Goal: Communication & Community: Participate in discussion

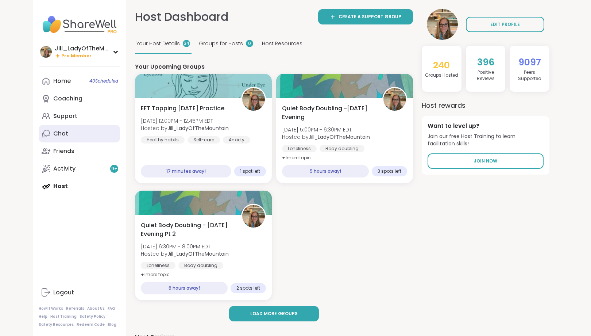
click at [92, 130] on link "Chat" at bounding box center [79, 134] width 81 height 18
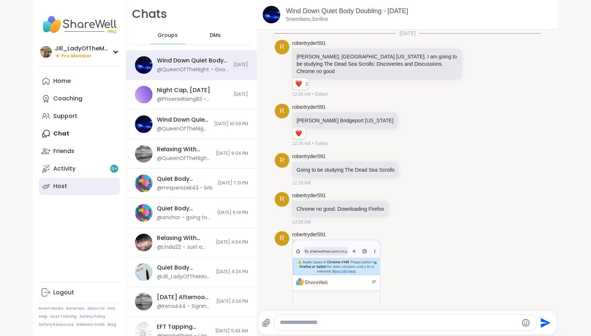
click at [84, 189] on link "Host" at bounding box center [79, 186] width 81 height 18
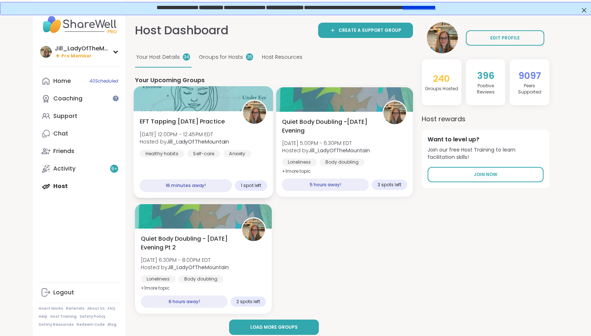
click at [211, 142] on b "Jill_LadyOfTheMountain" at bounding box center [198, 141] width 62 height 7
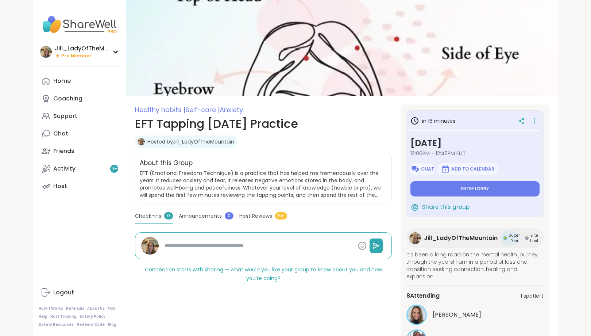
click at [469, 188] on span "Enter lobby" at bounding box center [475, 189] width 28 height 6
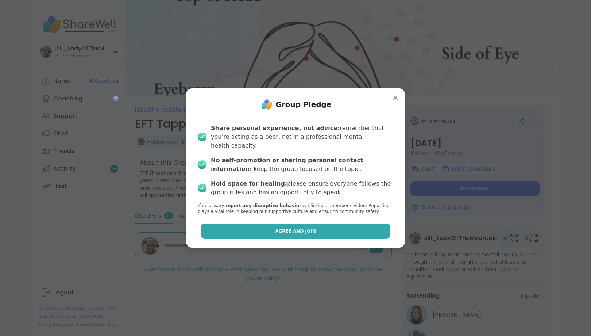
click at [335, 229] on button "Agree and Join" at bounding box center [296, 230] width 190 height 15
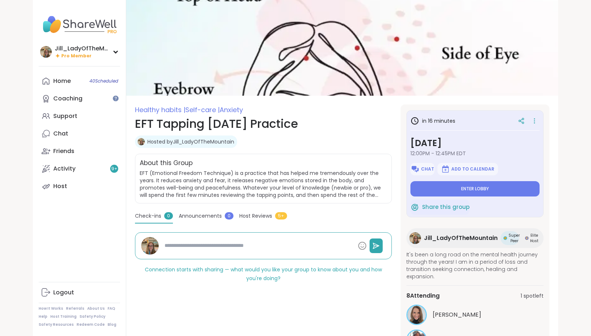
type textarea "*"
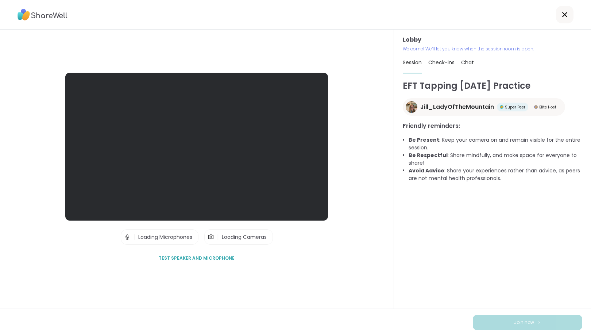
click at [465, 60] on span "Chat" at bounding box center [467, 62] width 13 height 7
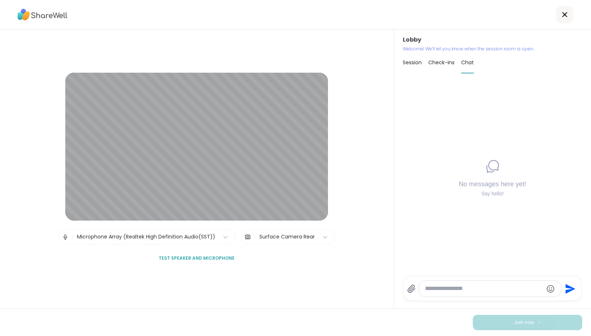
drag, startPoint x: 485, startPoint y: 171, endPoint x: 442, endPoint y: 173, distance: 42.8
click at [442, 173] on div "No messages here yet! Say hello!" at bounding box center [493, 177] width 180 height 197
click at [299, 239] on div "Surface Camera Rear" at bounding box center [286, 237] width 55 height 8
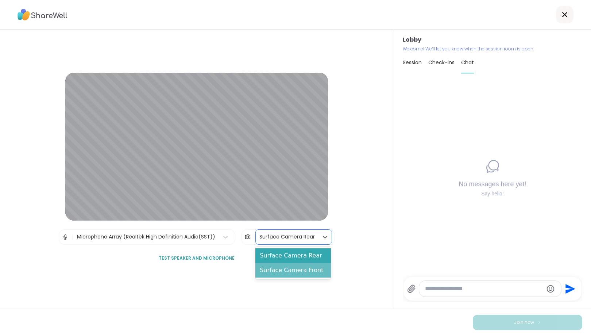
click at [303, 273] on div "Surface Camera Front" at bounding box center [293, 270] width 76 height 15
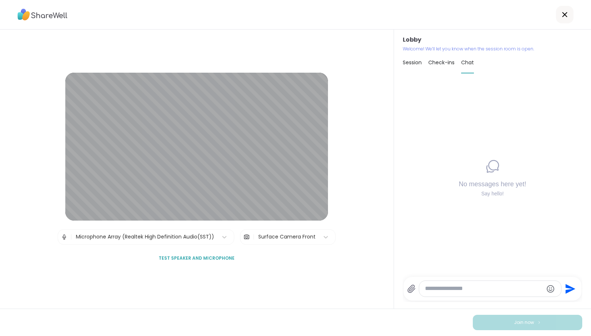
click at [412, 289] on icon at bounding box center [411, 289] width 7 height 8
click at [0, 0] on input "file" at bounding box center [0, 0] width 0 height 0
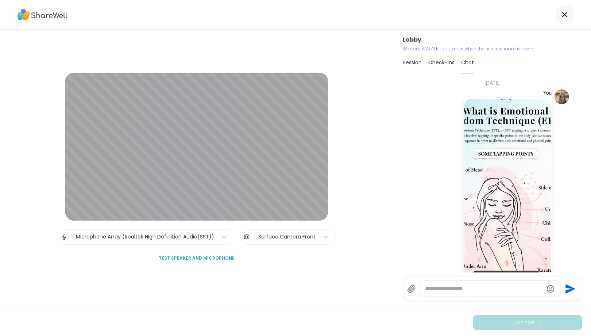
scroll to position [18, 0]
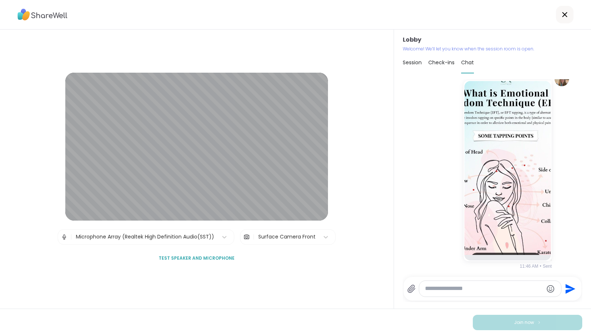
click at [470, 289] on textarea "Type your message" at bounding box center [484, 289] width 118 height 8
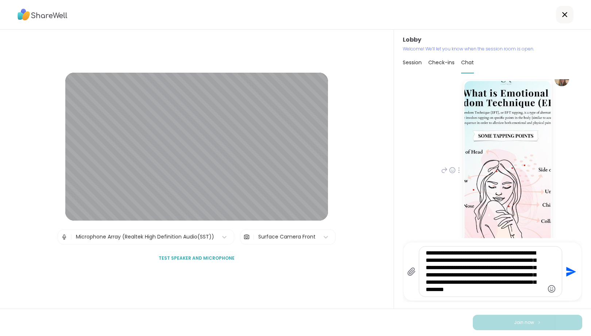
type textarea "**********"
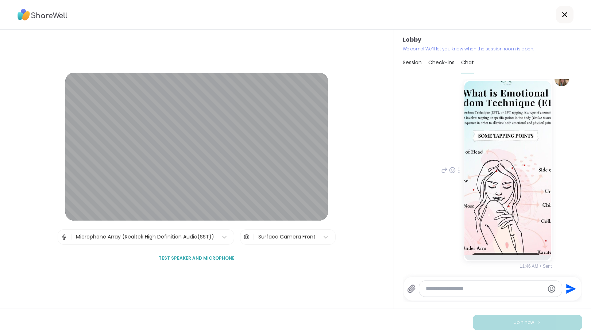
scroll to position [115, 0]
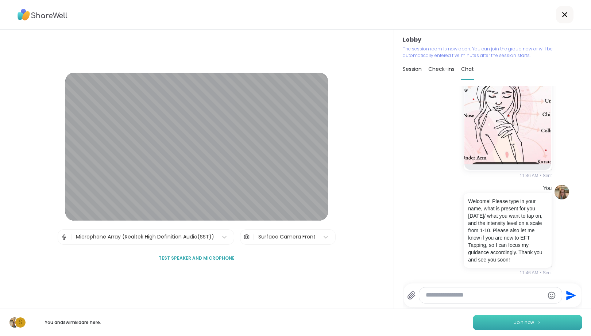
click at [521, 322] on span "Join now" at bounding box center [524, 322] width 20 height 7
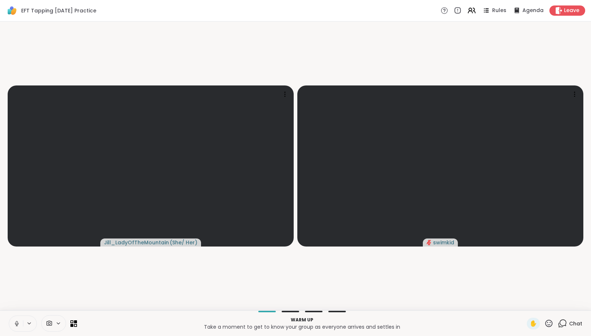
click at [564, 324] on icon at bounding box center [562, 323] width 9 height 9
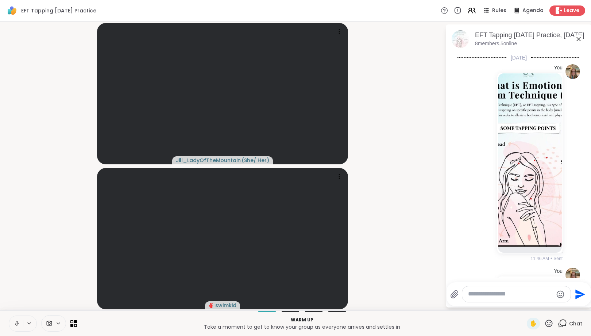
scroll to position [106, 0]
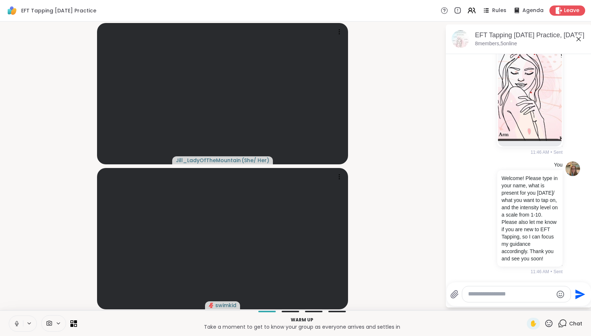
click at [54, 323] on span at bounding box center [49, 323] width 14 height 7
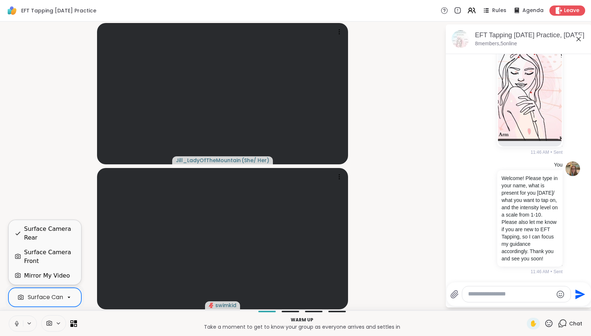
click at [66, 293] on div at bounding box center [69, 297] width 12 height 12
click at [69, 250] on div "Surface Camera Front" at bounding box center [49, 257] width 51 height 18
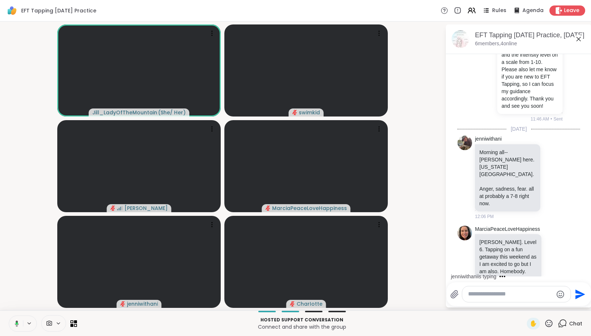
scroll to position [0, 0]
click at [477, 295] on textarea "Type your message" at bounding box center [510, 294] width 85 height 8
click at [505, 295] on textarea "Type your message" at bounding box center [510, 294] width 85 height 8
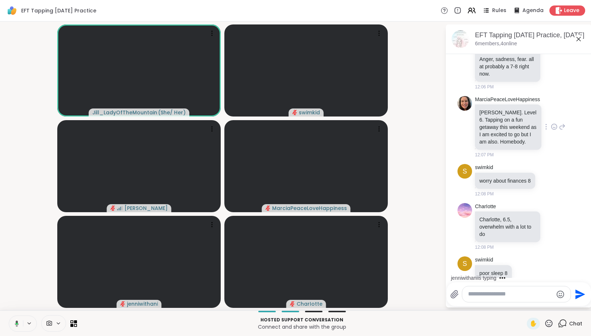
click at [557, 96] on div "MarciaPeaceLoveHappiness Marcia. Level 6. Tapping on a fun getaway this weekend…" at bounding box center [519, 127] width 89 height 62
click at [576, 107] on div "MarciaPeaceLoveHappiness Marcia. Level 6. Tapping on a fun getaway this weekend…" at bounding box center [519, 127] width 123 height 68
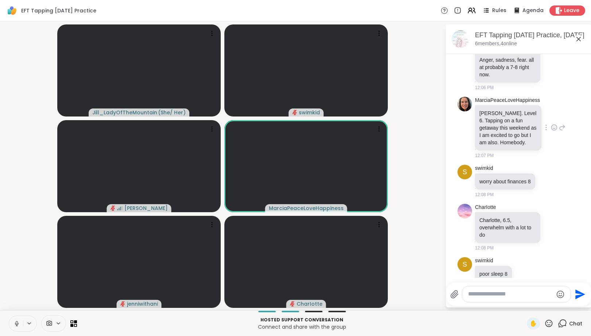
scroll to position [445, 0]
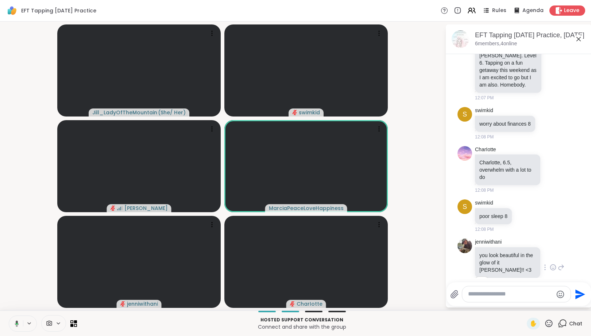
click at [555, 264] on icon at bounding box center [553, 266] width 5 height 5
click at [499, 252] on div "Select Reaction: Heart" at bounding box center [495, 255] width 7 height 7
click at [561, 263] on icon at bounding box center [561, 267] width 7 height 9
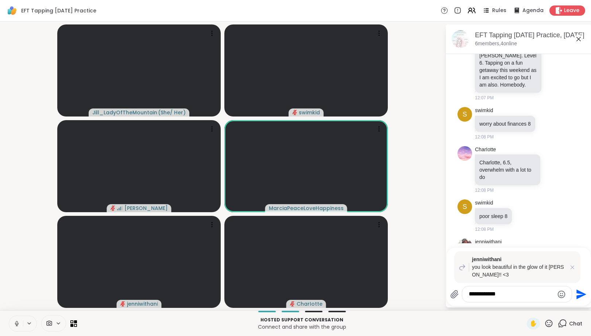
type textarea "**********"
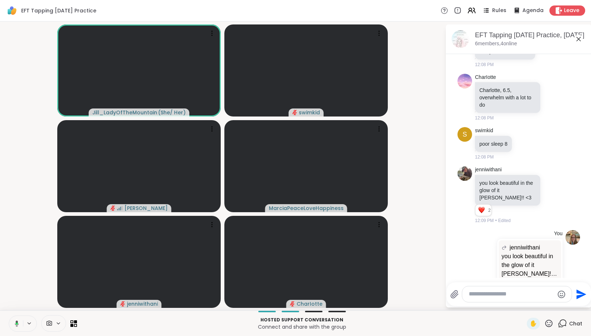
scroll to position [571, 0]
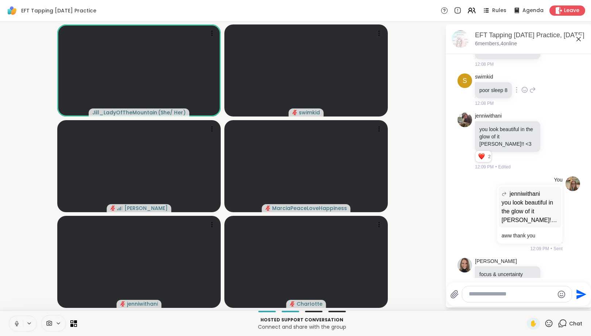
click at [564, 94] on div "s swimkid poor sleep 8 12:08 PM" at bounding box center [519, 89] width 123 height 39
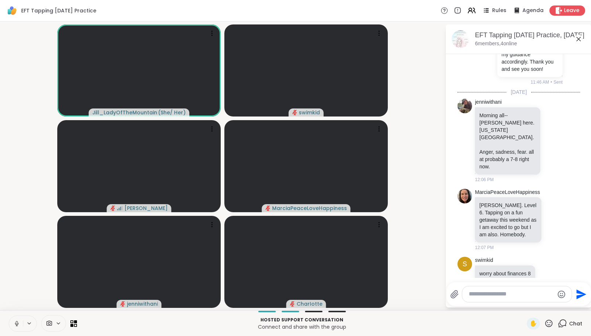
scroll to position [289, 0]
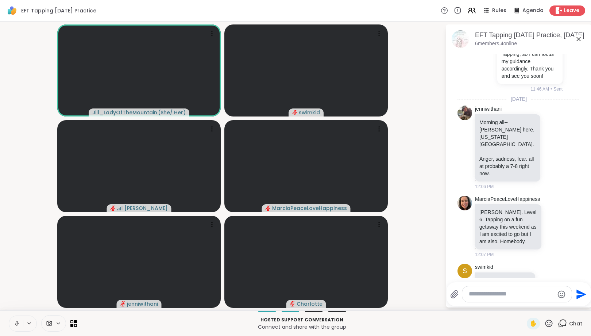
click at [472, 293] on textarea "Type your message" at bounding box center [511, 294] width 85 height 8
click at [536, 204] on div "Marcia. Level 6. Tapping on a fun getaway this weekend as I am excited to go bu…" at bounding box center [508, 226] width 66 height 45
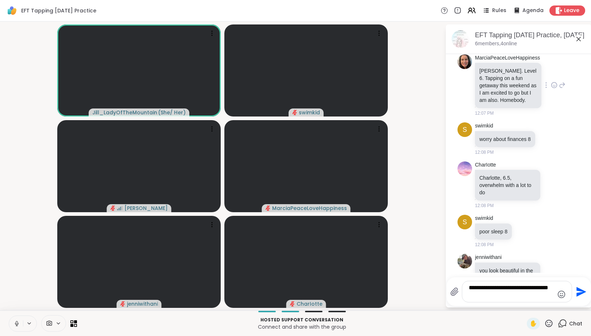
scroll to position [453, 0]
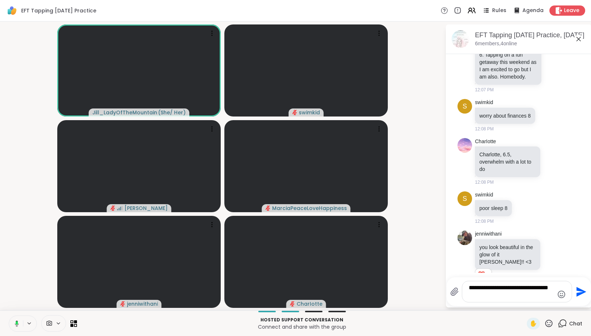
click at [500, 296] on textarea "**********" at bounding box center [511, 291] width 85 height 15
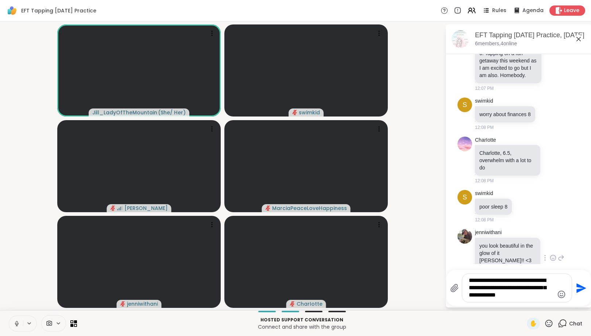
type textarea "**********"
click at [574, 240] on div "jenniwithani you look beautiful in the glow of it Jill!! <3 2 2 2 12:09 PM • Ed…" at bounding box center [519, 258] width 123 height 64
click at [577, 289] on icon "Send" at bounding box center [582, 288] width 10 height 10
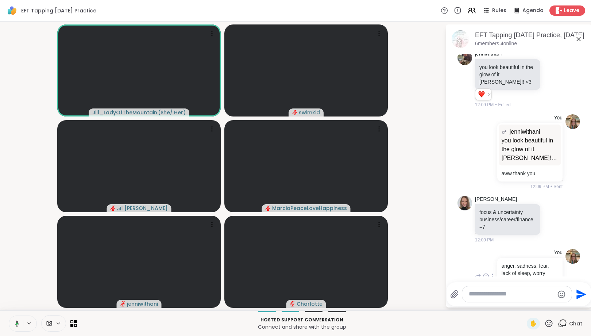
click at [494, 272] on div at bounding box center [492, 276] width 7 height 9
click at [501, 283] on icon at bounding box center [501, 286] width 7 height 7
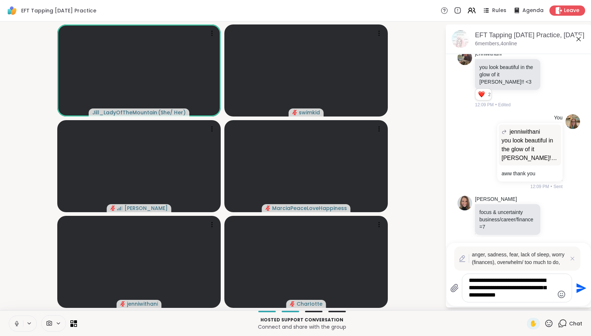
click at [548, 299] on textarea "**********" at bounding box center [511, 288] width 85 height 22
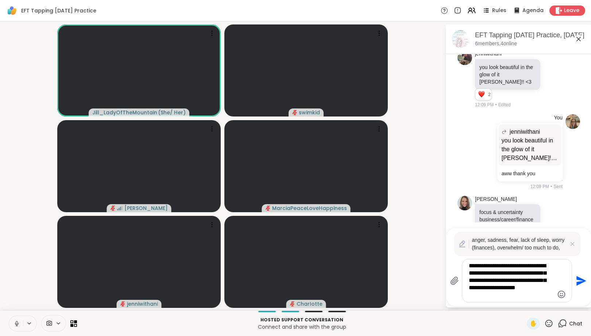
type textarea "**********"
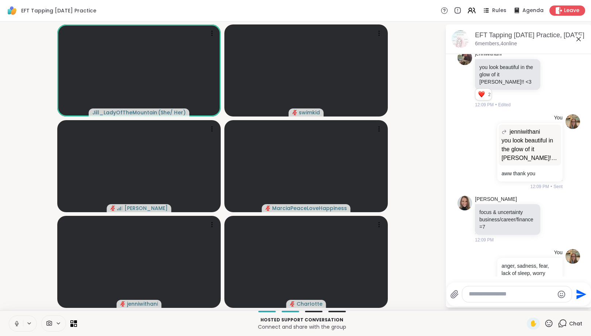
click at [505, 296] on textarea "Type your message" at bounding box center [511, 294] width 85 height 8
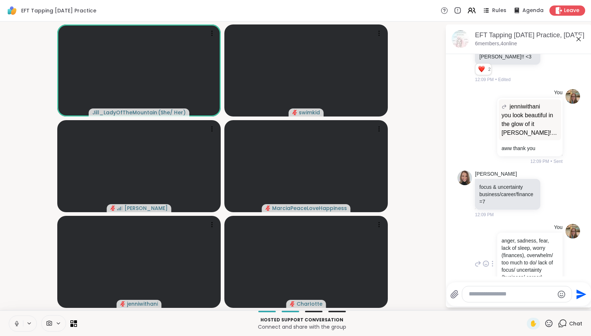
click at [508, 297] on textarea "Type your message" at bounding box center [511, 294] width 85 height 8
click at [532, 294] on textarea "Type your message" at bounding box center [511, 294] width 85 height 8
click at [507, 296] on textarea "Type your message" at bounding box center [511, 294] width 85 height 8
click at [497, 12] on span "Rules" at bounding box center [499, 11] width 15 height 8
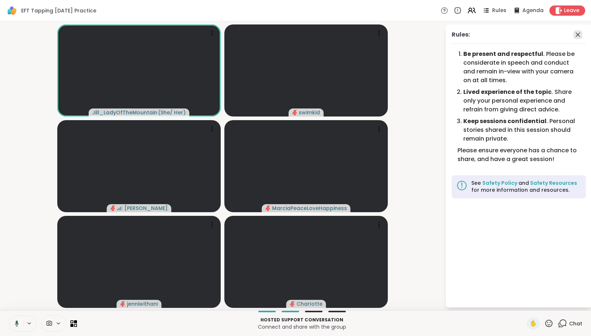
click at [578, 34] on icon at bounding box center [578, 34] width 9 height 9
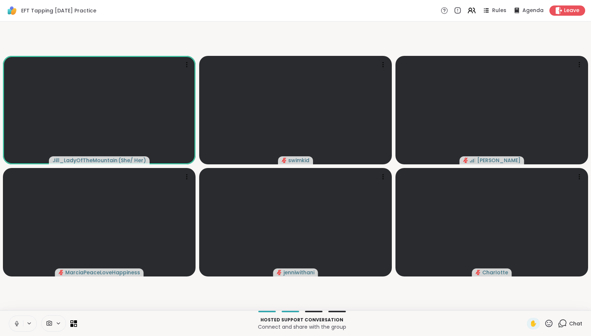
click at [565, 326] on icon at bounding box center [562, 323] width 9 height 9
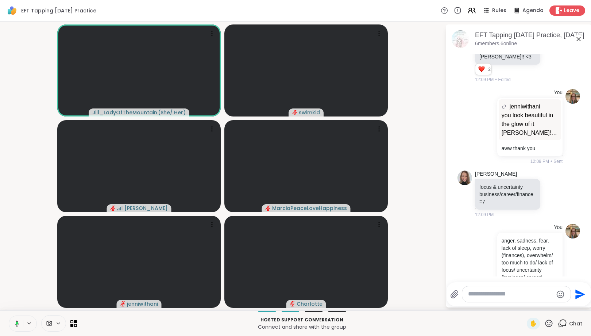
scroll to position [0, 0]
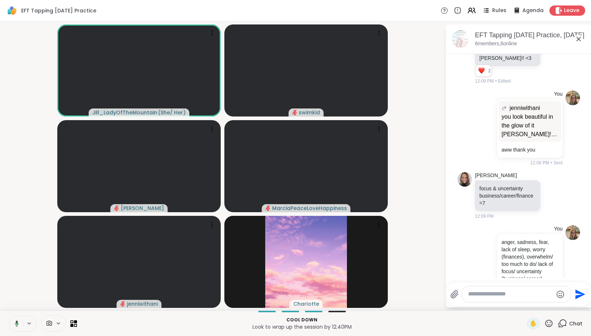
click at [506, 295] on textarea "Type your message" at bounding box center [510, 294] width 85 height 8
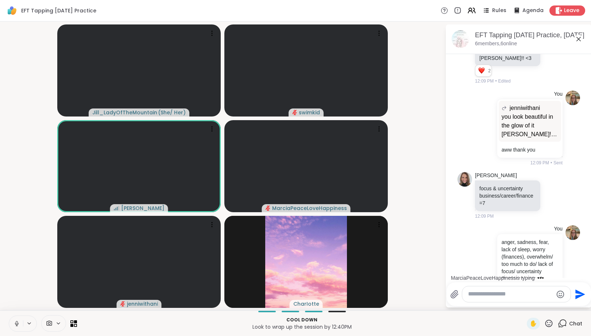
scroll to position [711, 0]
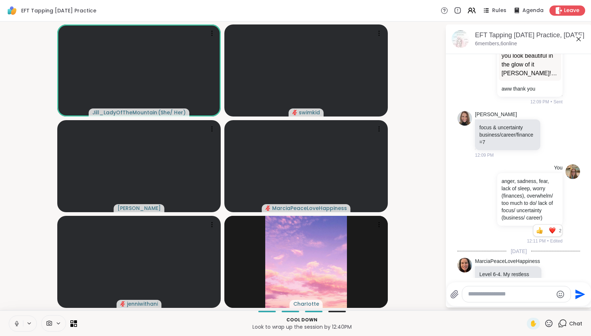
click at [553, 277] on icon at bounding box center [554, 280] width 7 height 7
click at [497, 266] on div "Select Reaction: Heart" at bounding box center [496, 269] width 7 height 7
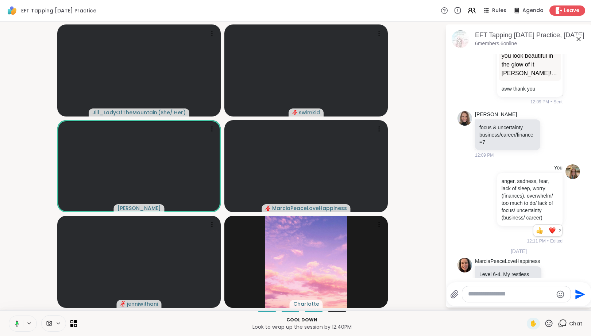
scroll to position [721, 0]
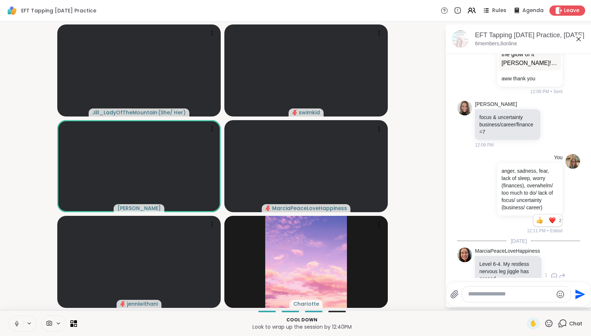
click at [498, 295] on textarea "Type your message" at bounding box center [510, 294] width 85 height 8
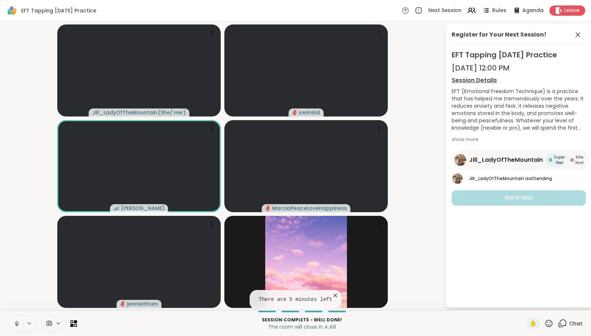
click at [335, 294] on icon at bounding box center [335, 295] width 7 height 7
click at [577, 37] on icon at bounding box center [578, 34] width 9 height 9
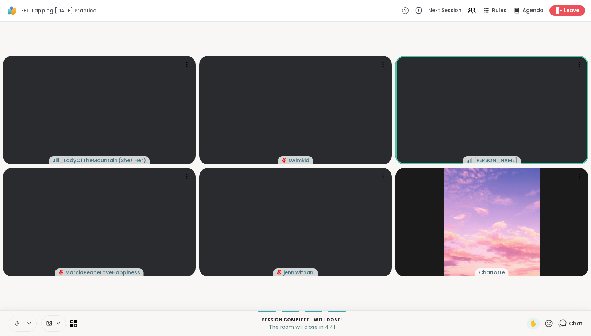
click at [561, 324] on icon at bounding box center [562, 323] width 9 height 9
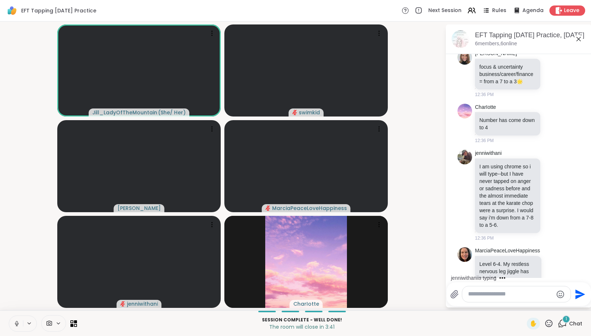
scroll to position [1017, 0]
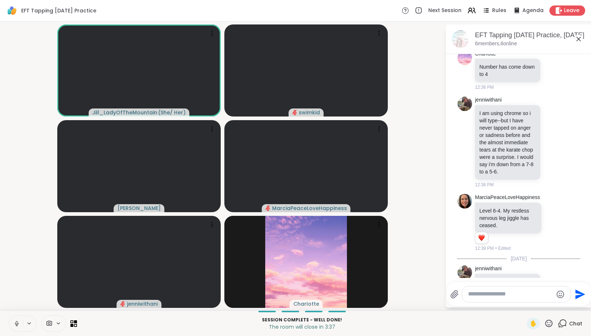
click at [553, 281] on icon at bounding box center [553, 284] width 7 height 7
click at [497, 270] on div "Select Reaction: Heart" at bounding box center [495, 273] width 7 height 7
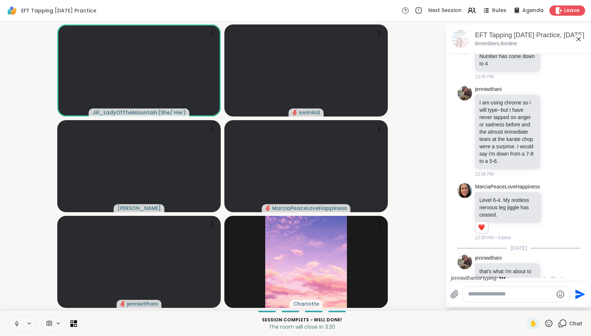
scroll to position [1067, 0]
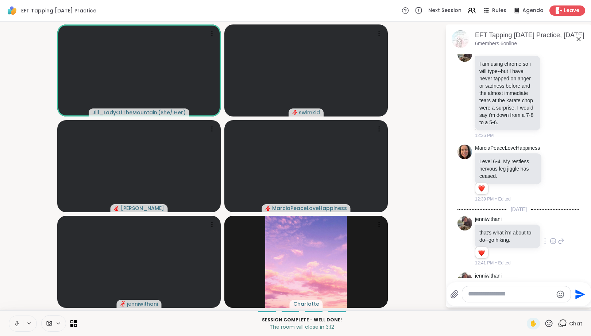
click at [539, 285] on icon at bounding box center [537, 288] width 7 height 7
click at [538, 274] on div "Select Reaction: Heart" at bounding box center [537, 277] width 7 height 7
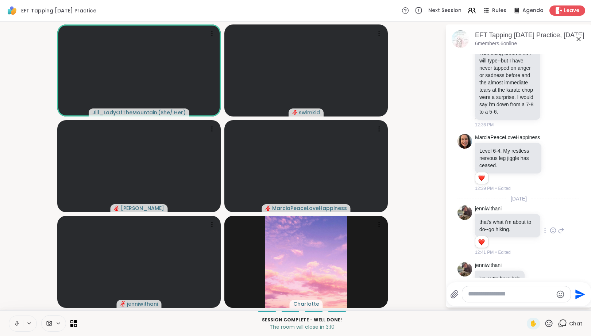
click at [494, 296] on textarea "Type your message" at bounding box center [510, 294] width 85 height 8
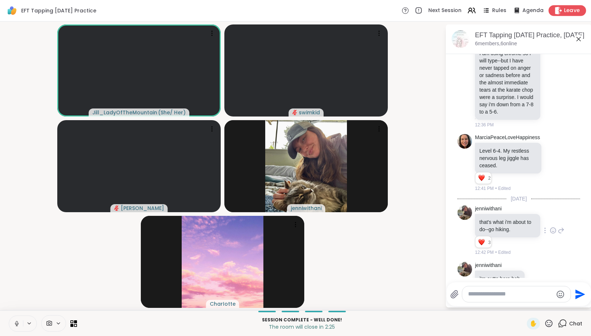
click at [557, 7] on icon at bounding box center [559, 11] width 8 height 8
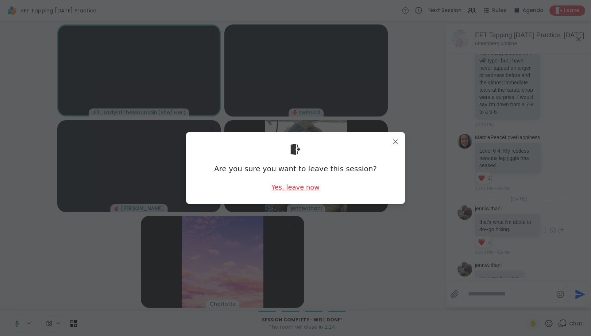
click at [286, 186] on div "Yes, leave now" at bounding box center [296, 186] width 48 height 9
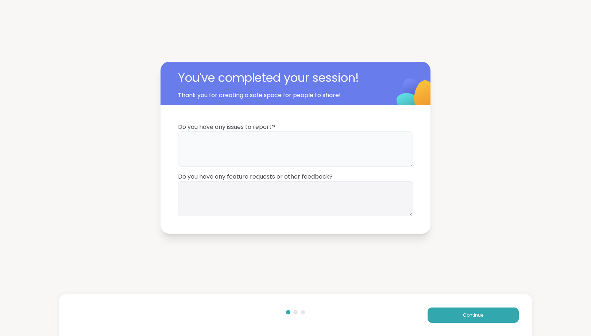
click at [304, 152] on textarea at bounding box center [295, 148] width 235 height 35
type textarea "**"
click at [295, 190] on textarea at bounding box center [295, 198] width 235 height 35
type textarea "**"
click at [474, 317] on span "Continue" at bounding box center [473, 315] width 20 height 7
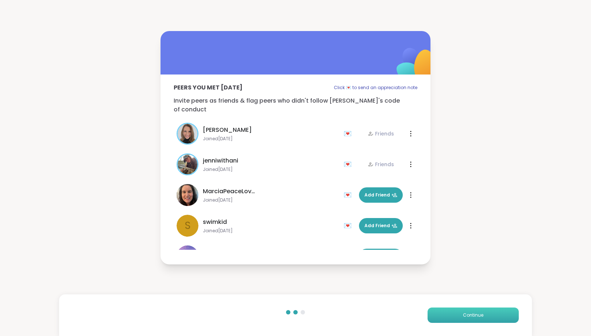
click at [468, 316] on span "Continue" at bounding box center [473, 315] width 20 height 7
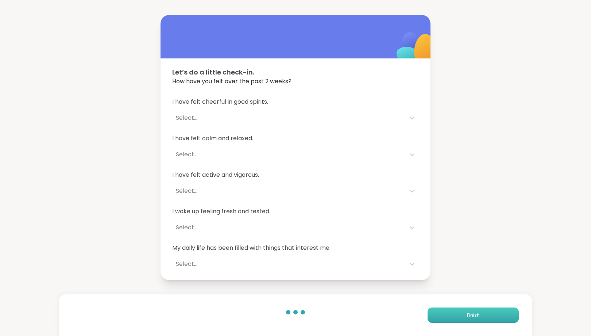
click at [468, 316] on span "Finish" at bounding box center [473, 315] width 13 height 7
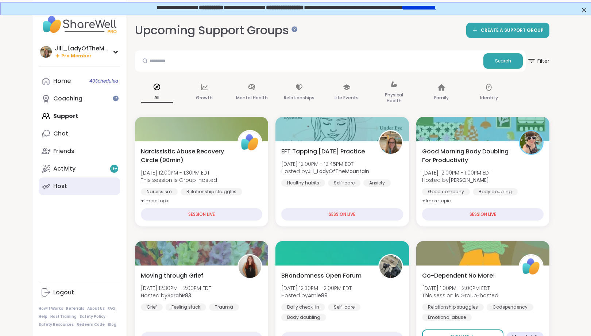
click at [60, 187] on div "Host" at bounding box center [60, 186] width 14 height 8
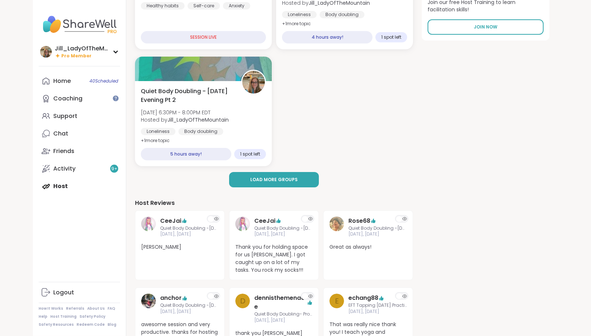
scroll to position [148, 0]
click at [74, 120] on div "Support" at bounding box center [65, 116] width 24 height 8
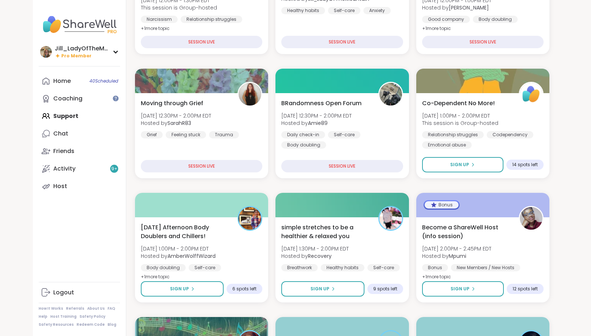
scroll to position [186, 0]
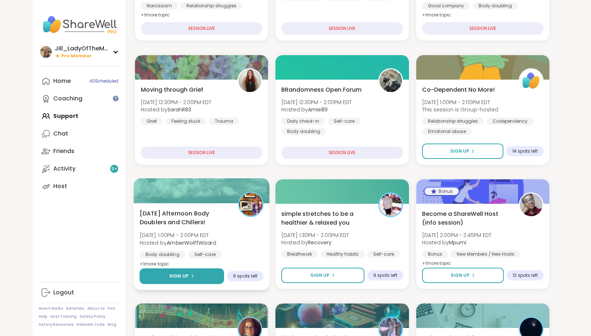
click at [176, 277] on span "Sign Up" at bounding box center [178, 276] width 19 height 7
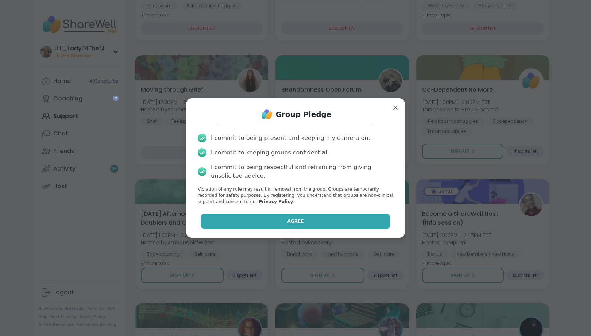
click at [239, 225] on button "Agree" at bounding box center [296, 220] width 190 height 15
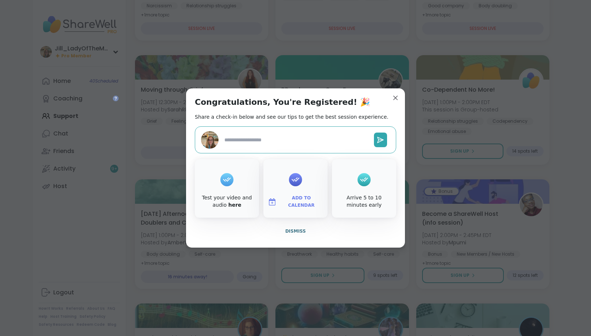
click at [277, 203] on img at bounding box center [272, 201] width 9 height 9
type textarea "*"
click at [286, 138] on button "Google Calendar" at bounding box center [295, 136] width 55 height 16
click at [303, 132] on button "Google Calendar" at bounding box center [295, 136] width 55 height 16
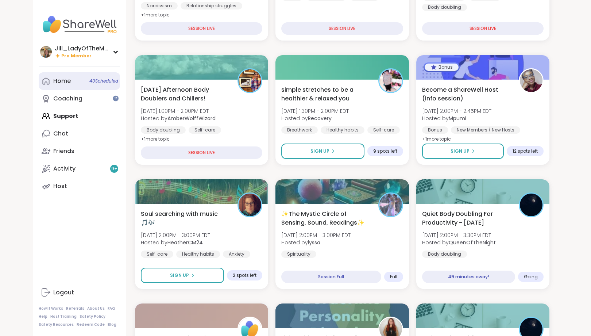
click at [94, 84] on link "Home 40 Scheduled" at bounding box center [79, 81] width 81 height 18
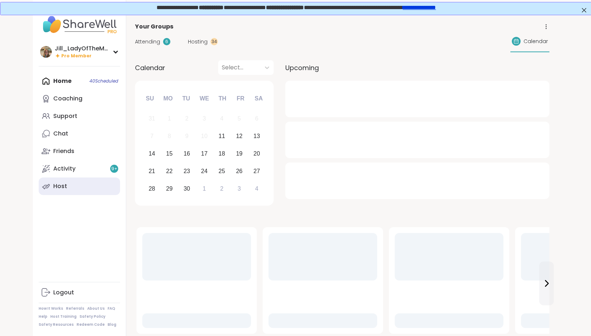
click at [90, 183] on link "Host" at bounding box center [79, 186] width 81 height 18
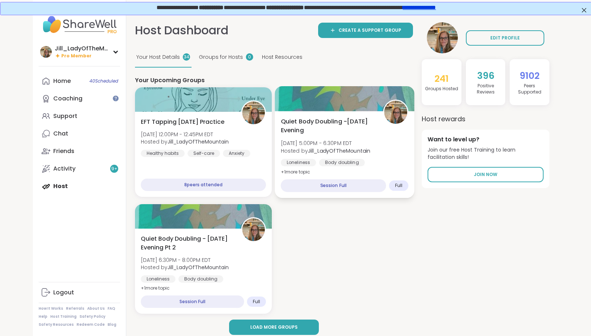
click at [359, 131] on span "Quiet Body Doubling -Thursday Evening" at bounding box center [328, 126] width 94 height 18
click at [83, 186] on div "Home 40 Scheduled Coaching Support Chat Friends Activity 9 + Host" at bounding box center [79, 133] width 81 height 123
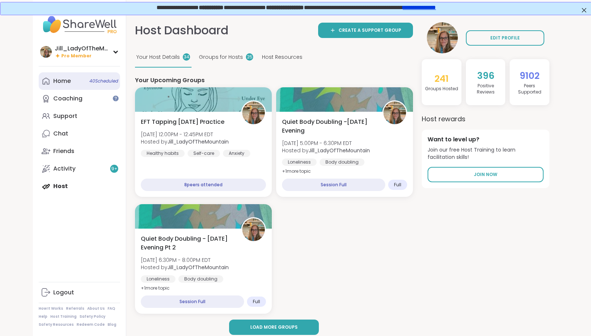
click at [82, 81] on link "Home 40 Scheduled" at bounding box center [79, 81] width 81 height 18
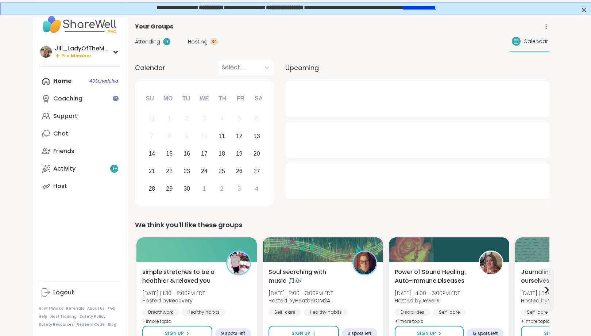
click at [150, 40] on span "Attending" at bounding box center [147, 42] width 25 height 8
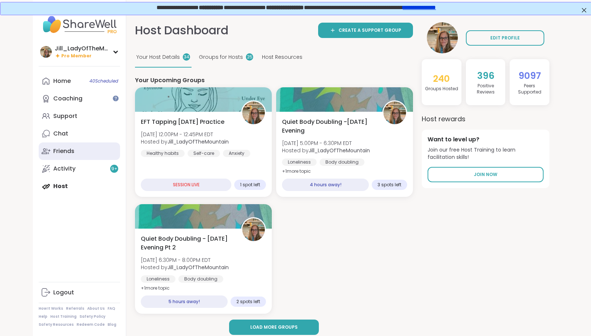
click at [93, 155] on link "Friends" at bounding box center [79, 151] width 81 height 18
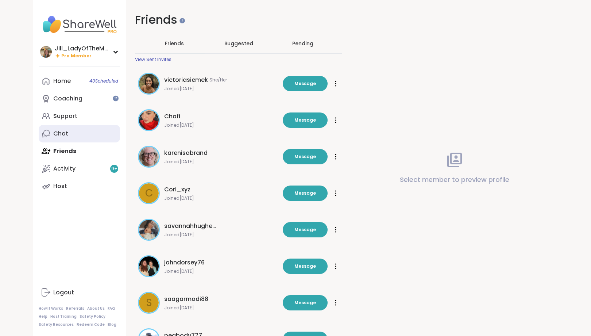
click at [88, 133] on link "Chat" at bounding box center [79, 134] width 81 height 18
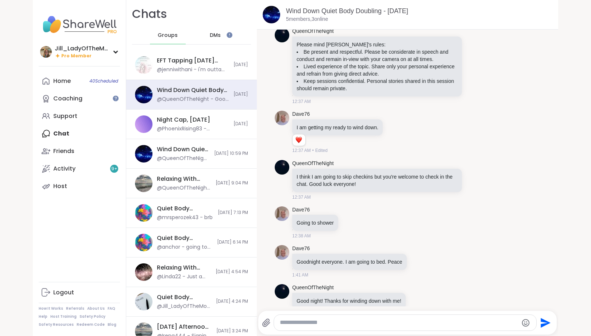
click at [215, 34] on span "DMs" at bounding box center [215, 35] width 11 height 7
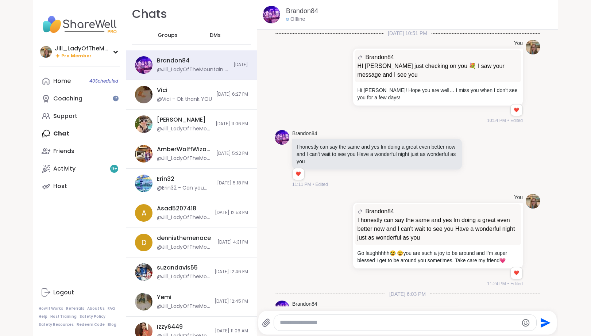
scroll to position [1928, 0]
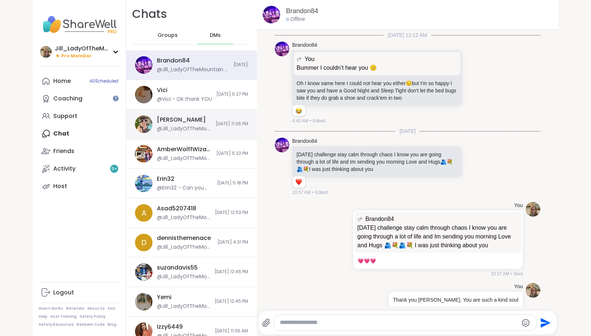
click at [214, 134] on div "Adrienne_QueenOfTheDawn @Jill_LadyOfTheMountain - she left me a review and I ca…" at bounding box center [191, 124] width 131 height 30
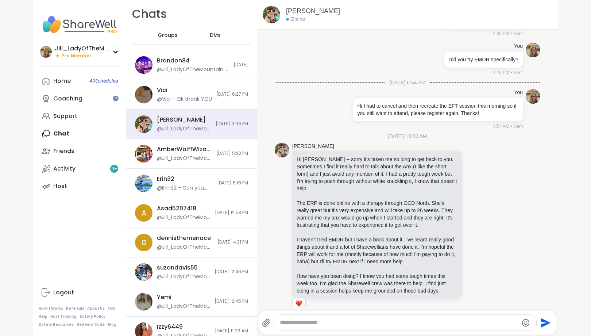
scroll to position [7567, 0]
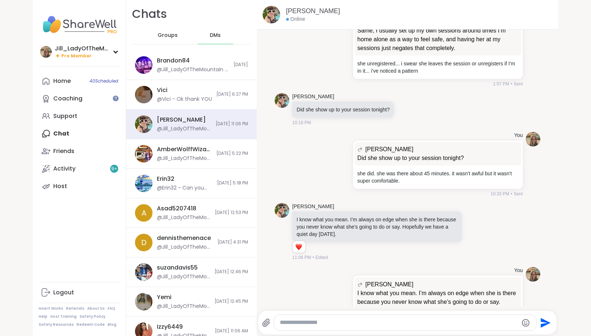
click at [335, 325] on textarea "Type your message" at bounding box center [399, 323] width 238 height 8
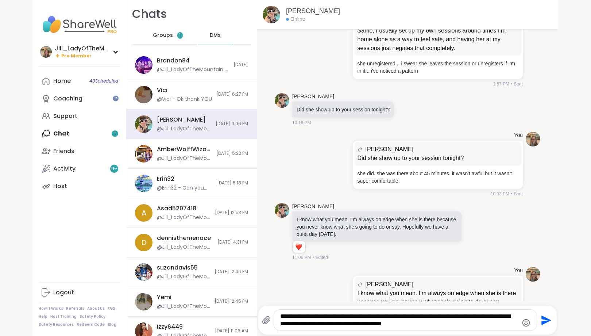
type textarea "**********"
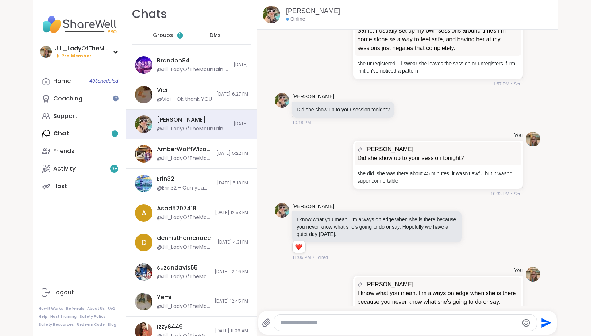
scroll to position [7628, 0]
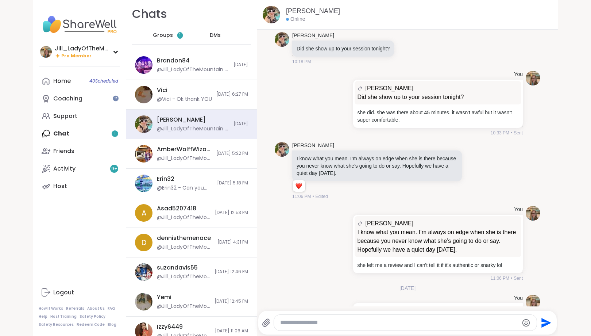
click at [169, 36] on span "Groups" at bounding box center [163, 35] width 20 height 7
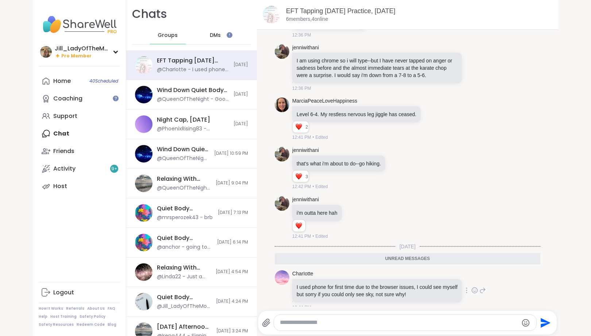
click at [474, 286] on icon at bounding box center [475, 289] width 7 height 7
click at [415, 275] on span "Select Reaction: Heart" at bounding box center [416, 278] width 7 height 7
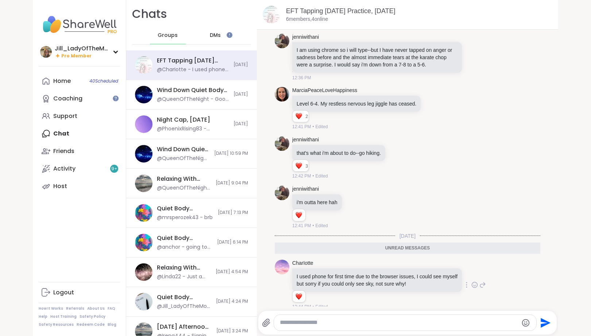
click at [483, 280] on icon at bounding box center [483, 284] width 7 height 9
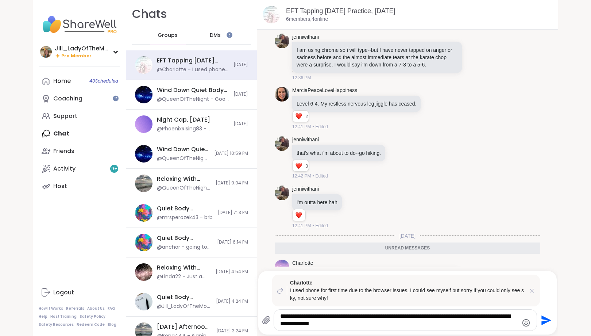
type textarea "**********"
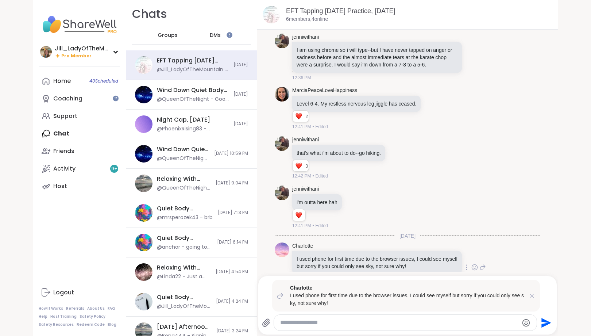
scroll to position [882, 0]
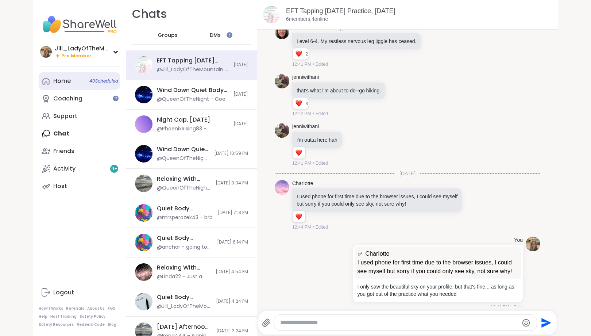
click at [108, 83] on span "40 Scheduled" at bounding box center [103, 81] width 29 height 6
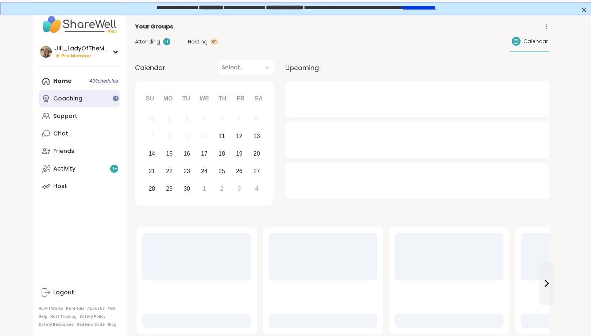
click at [105, 100] on link "Coaching" at bounding box center [79, 99] width 81 height 18
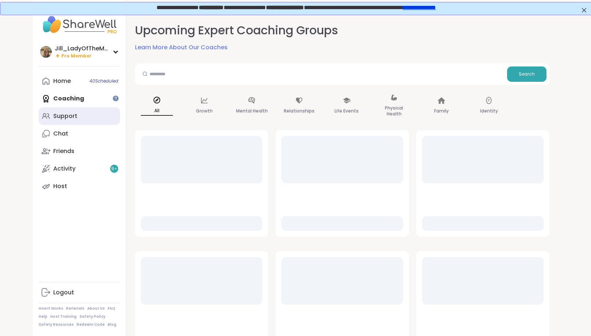
click at [105, 115] on link "Support" at bounding box center [79, 116] width 81 height 18
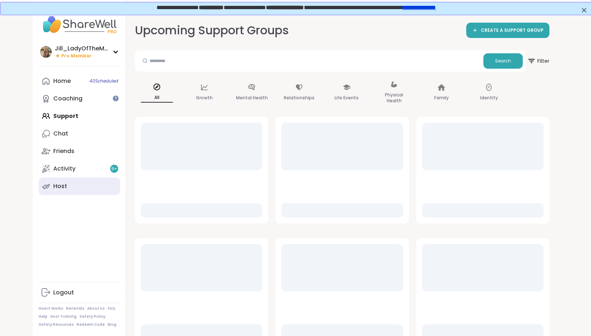
click at [93, 188] on link "Host" at bounding box center [79, 186] width 81 height 18
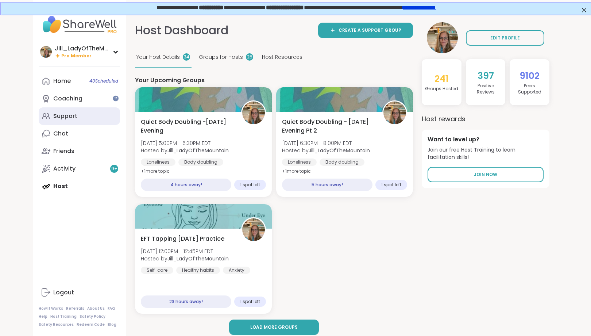
click at [64, 116] on div "Support" at bounding box center [65, 116] width 24 height 8
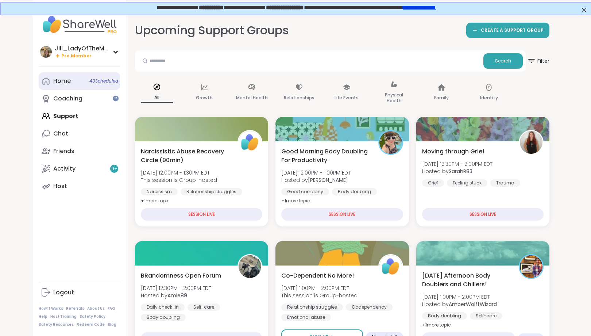
click at [76, 76] on link "Home 40 Scheduled" at bounding box center [79, 81] width 81 height 18
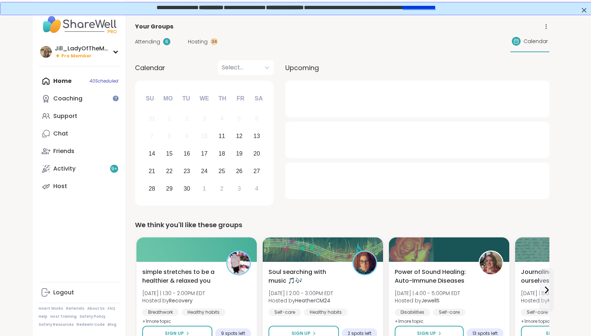
click at [153, 40] on span "Attending" at bounding box center [147, 42] width 25 height 8
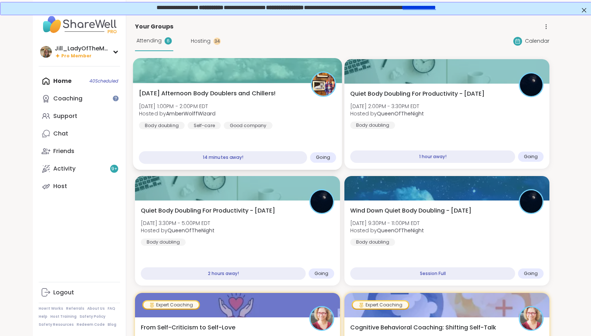
click at [262, 123] on div "Good company" at bounding box center [248, 125] width 49 height 7
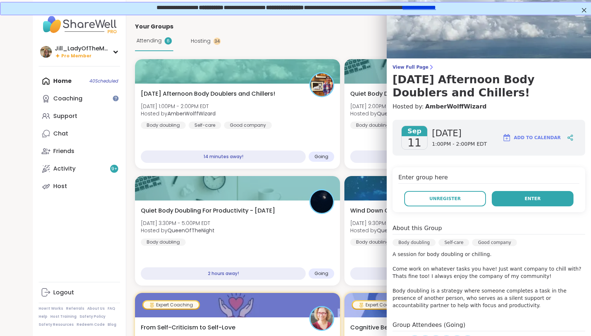
click at [513, 194] on button "Enter" at bounding box center [533, 198] width 82 height 15
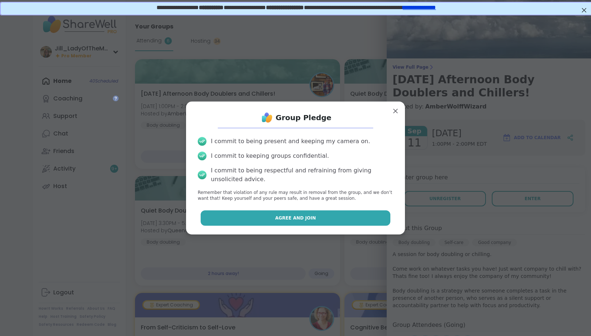
click at [313, 219] on button "Agree and Join" at bounding box center [296, 217] width 190 height 15
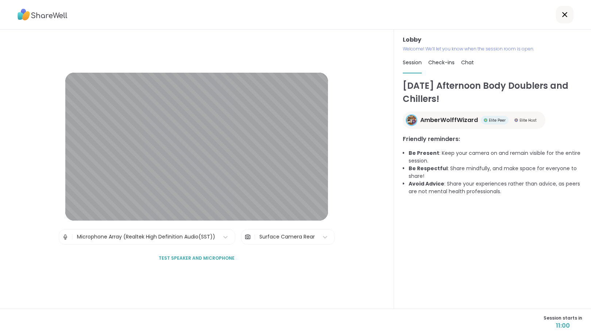
click at [307, 237] on div "Surface Camera Rear" at bounding box center [286, 237] width 55 height 8
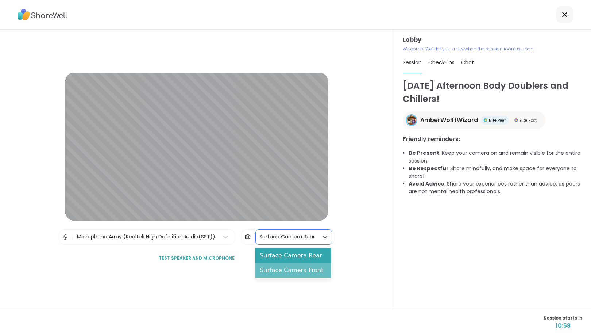
click at [303, 268] on div "Surface Camera Front" at bounding box center [293, 270] width 76 height 15
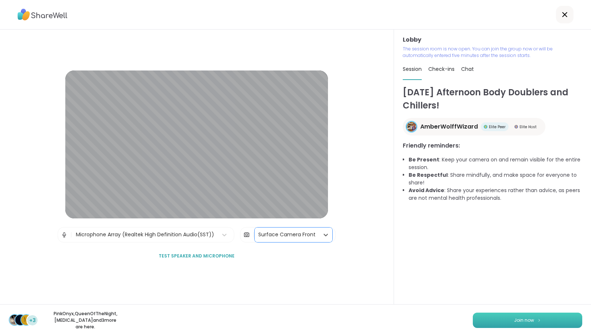
click at [508, 324] on button "Join now" at bounding box center [527, 319] width 109 height 15
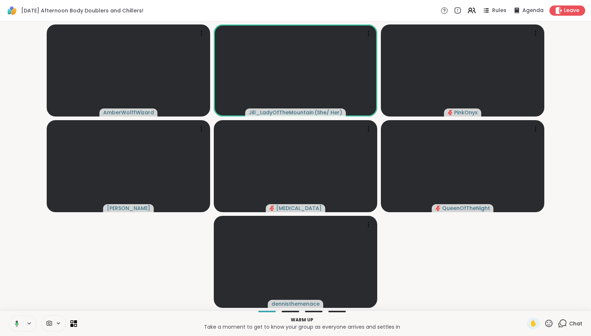
click at [567, 320] on icon at bounding box center [562, 323] width 9 height 9
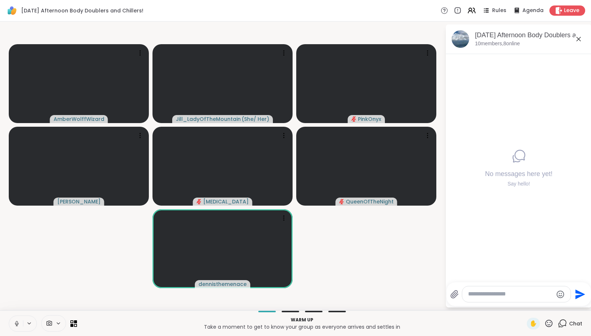
click at [57, 324] on icon at bounding box center [58, 323] width 6 height 6
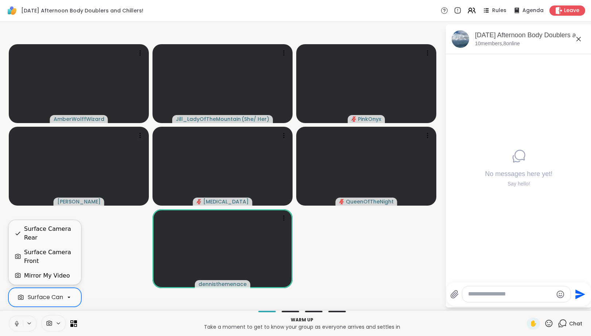
click at [65, 300] on div at bounding box center [69, 297] width 12 height 12
click at [70, 251] on div "Surface Camera Front" at bounding box center [49, 257] width 51 height 18
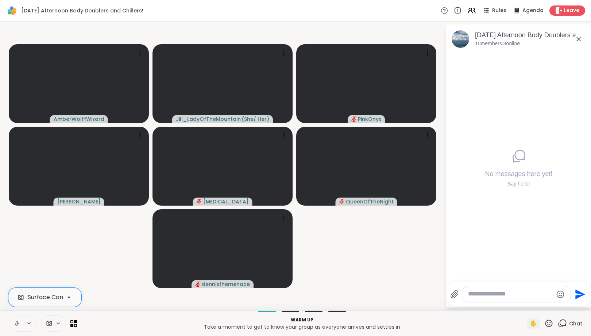
click at [16, 325] on icon at bounding box center [17, 325] width 2 height 0
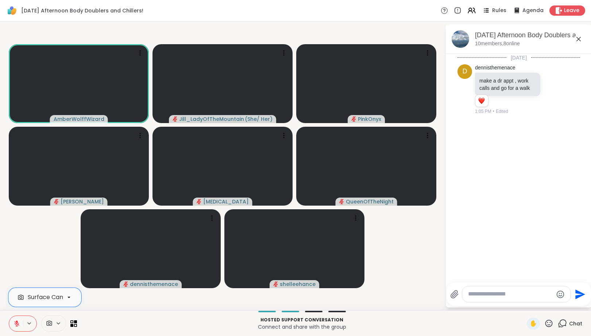
click at [496, 211] on div "[DATE] d dennisthemenace make a dr appt , work calls and go for a walk 1 1 1:05…" at bounding box center [519, 166] width 146 height 224
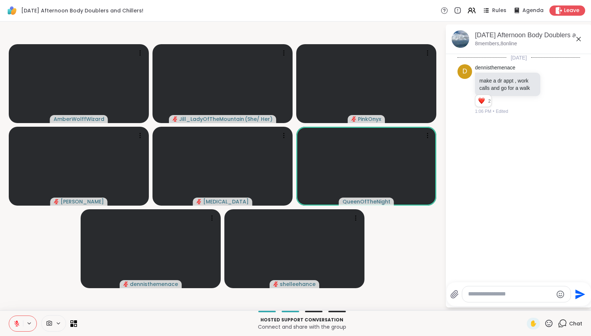
click at [479, 294] on textarea "Type your message" at bounding box center [510, 294] width 85 height 8
type textarea "**********"
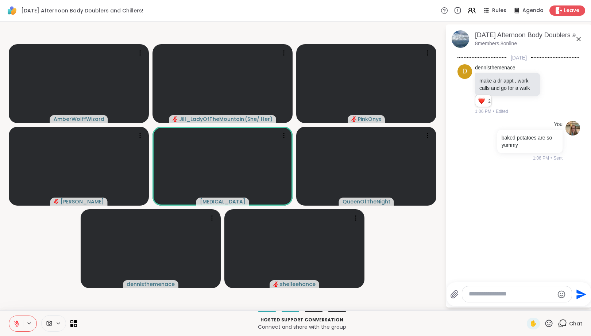
click at [479, 294] on textarea "Type your message" at bounding box center [511, 294] width 85 height 8
click at [480, 294] on textarea "Type your message" at bounding box center [511, 294] width 85 height 8
type textarea "**********"
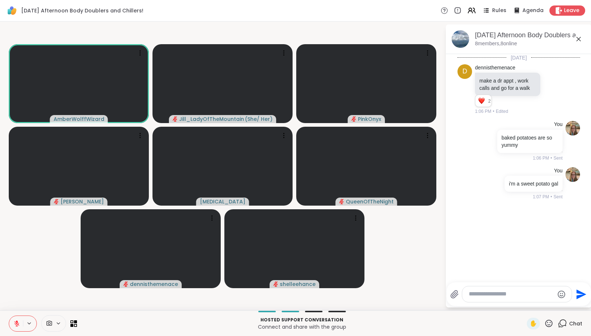
click at [15, 322] on icon at bounding box center [17, 323] width 7 height 7
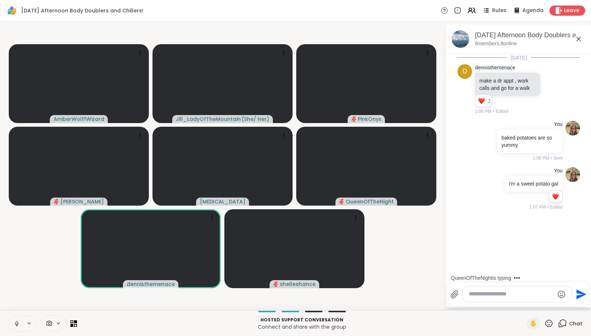
click at [15, 324] on icon at bounding box center [17, 323] width 7 height 7
click at [480, 296] on textarea "Type your message" at bounding box center [511, 294] width 85 height 8
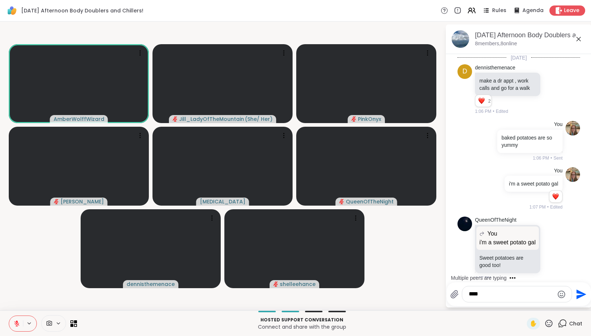
scroll to position [16, 0]
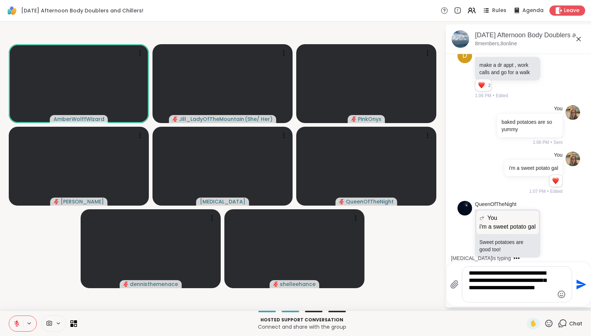
type textarea "**********"
drag, startPoint x: 484, startPoint y: 295, endPoint x: 461, endPoint y: 274, distance: 30.5
click at [461, 274] on div "**********" at bounding box center [511, 284] width 122 height 36
drag, startPoint x: 512, startPoint y: 296, endPoint x: 465, endPoint y: 270, distance: 53.7
click at [469, 270] on textarea "**********" at bounding box center [511, 284] width 85 height 30
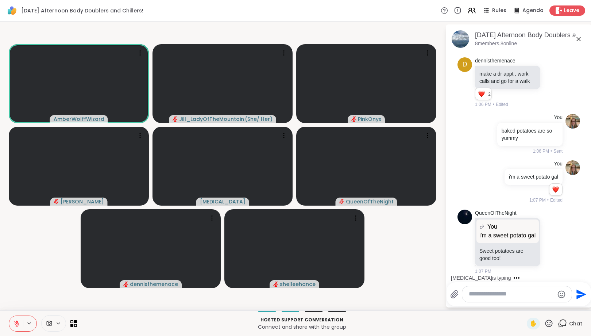
click at [14, 323] on icon at bounding box center [17, 323] width 7 height 7
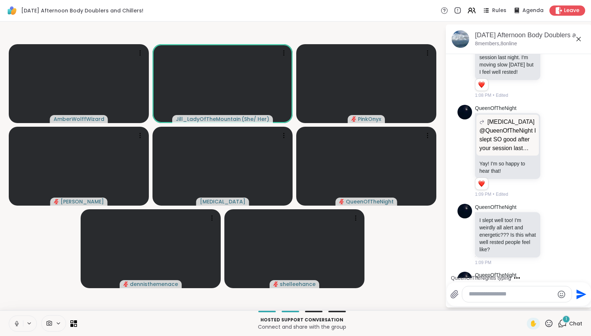
scroll to position [300, 0]
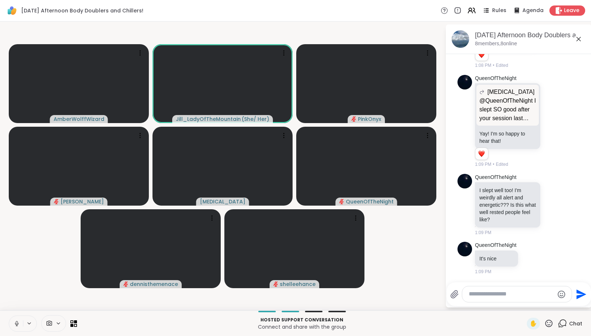
click at [484, 294] on textarea "Type your message" at bounding box center [511, 294] width 85 height 8
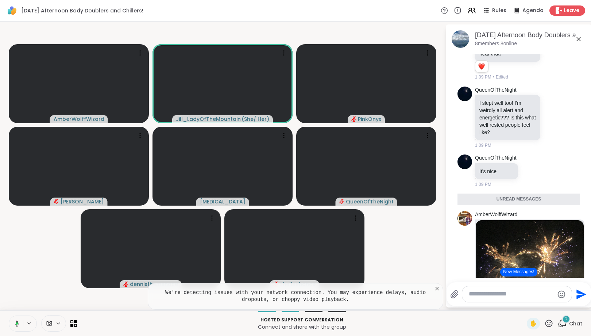
scroll to position [1, 0]
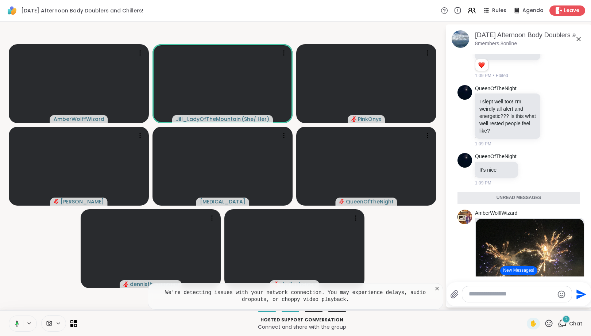
click at [525, 272] on button "New Messages!" at bounding box center [518, 270] width 37 height 9
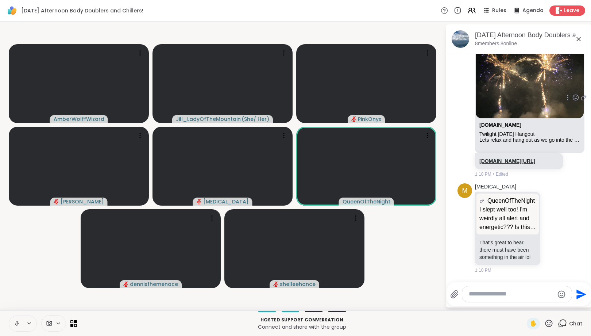
click at [510, 158] on link "sharewellnow.com/session/9f73130b-5eb8-4e26-b2ca-c2f814771532" at bounding box center [508, 161] width 56 height 6
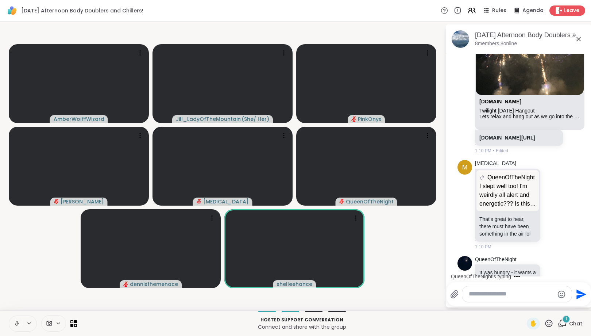
scroll to position [622, 0]
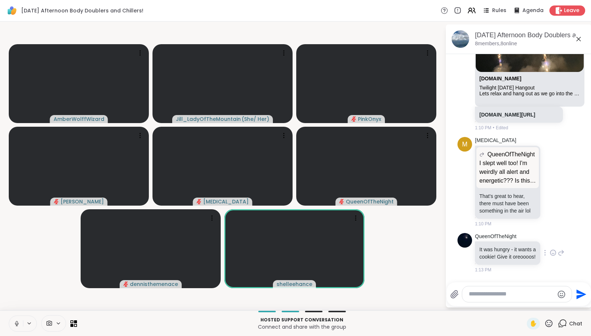
click at [551, 251] on icon at bounding box center [553, 252] width 7 height 7
click at [463, 239] on div "Select Reaction: Joy" at bounding box center [463, 241] width 7 height 7
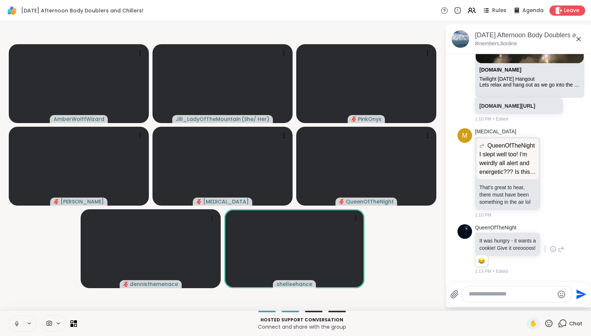
scroll to position [1, 0]
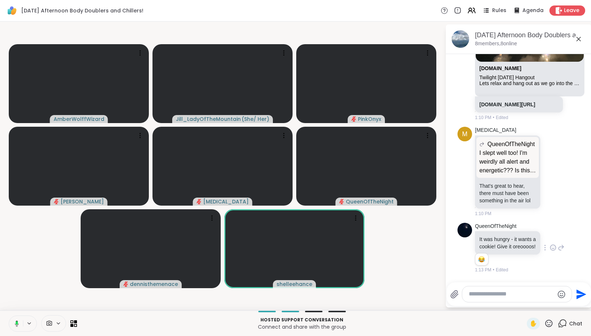
click at [16, 324] on rect at bounding box center [17, 322] width 2 height 3
click at [16, 324] on icon at bounding box center [17, 323] width 7 height 7
click at [16, 321] on icon at bounding box center [17, 321] width 2 height 3
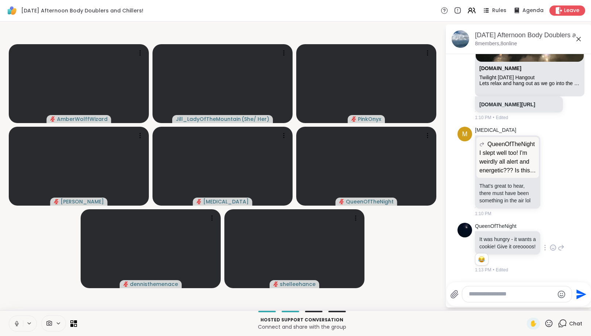
click at [16, 320] on icon at bounding box center [17, 323] width 7 height 7
click at [477, 292] on textarea "Type your message" at bounding box center [511, 294] width 85 height 8
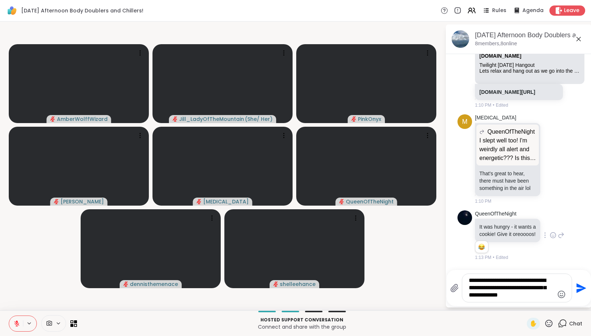
type textarea "**********"
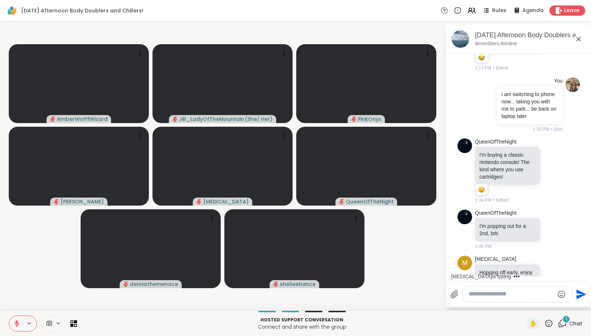
scroll to position [857, 0]
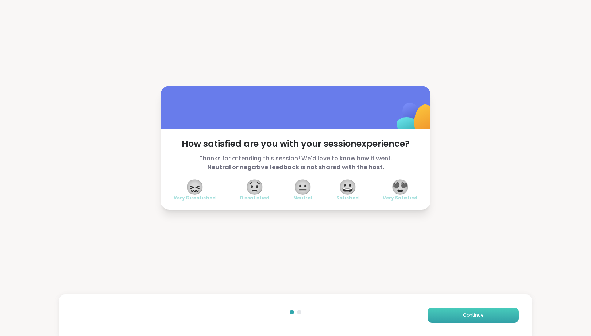
click at [455, 314] on button "Continue" at bounding box center [473, 314] width 91 height 15
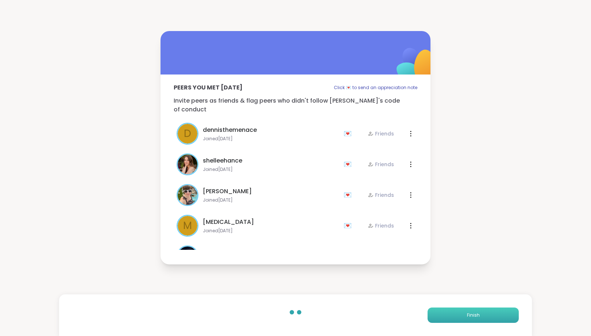
click at [455, 314] on button "Finish" at bounding box center [473, 314] width 91 height 15
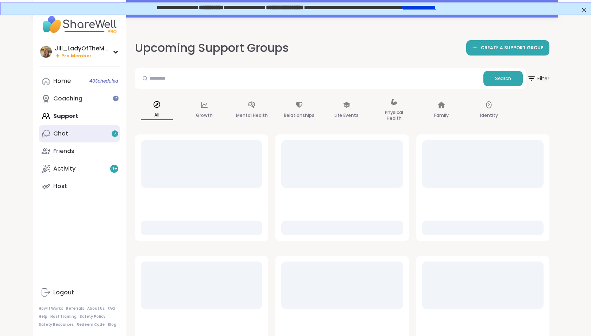
click at [103, 135] on link "Chat 7" at bounding box center [79, 134] width 81 height 18
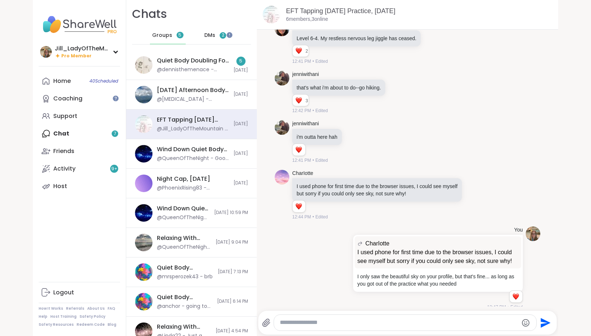
click at [211, 32] on div "DMs 2" at bounding box center [216, 36] width 36 height 18
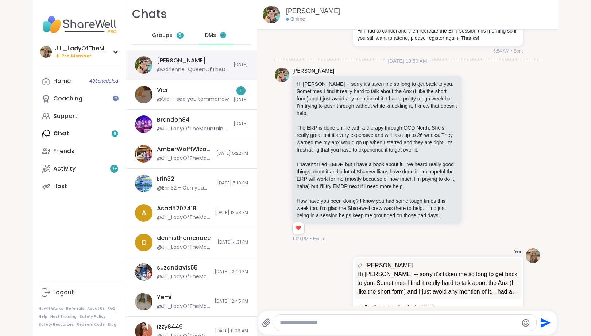
scroll to position [7699, 0]
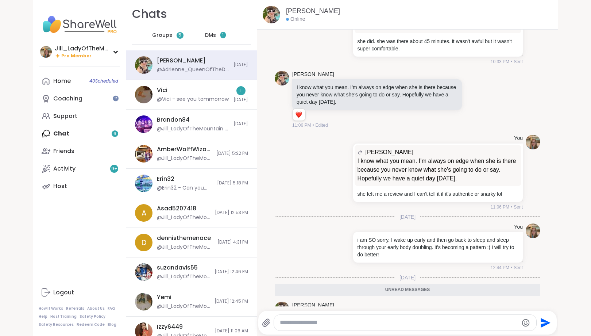
click at [474, 318] on icon at bounding box center [475, 321] width 7 height 7
click at [413, 302] on button "Select Reaction: Heart" at bounding box center [416, 309] width 15 height 15
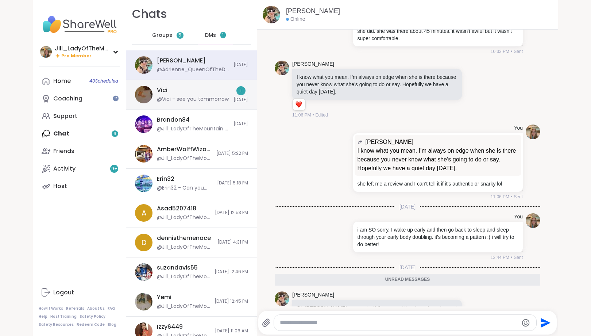
click at [220, 95] on div "Vici @Vici - see you tommorrow" at bounding box center [193, 94] width 72 height 17
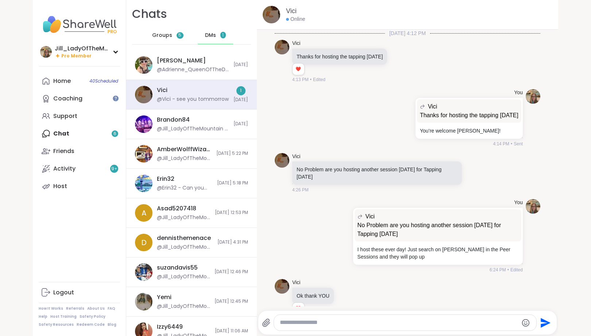
scroll to position [274, 0]
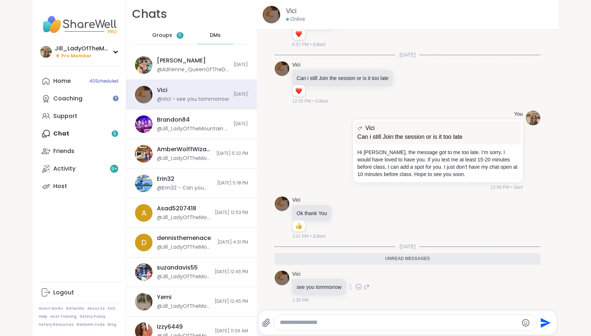
click at [359, 285] on icon at bounding box center [358, 286] width 7 height 7
click at [355, 271] on button "Select Reaction: Heart" at bounding box center [358, 275] width 15 height 15
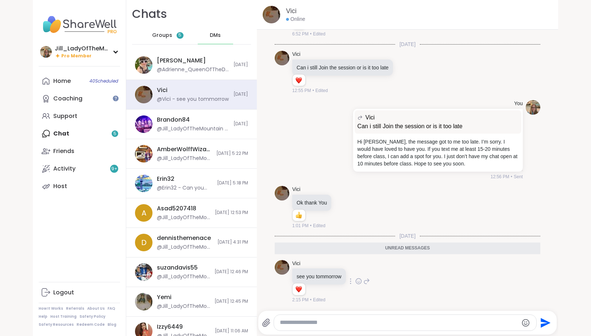
click at [94, 132] on div "Home 40 Scheduled Coaching Support Chat 5 Friends Activity 9 + Host" at bounding box center [79, 133] width 81 height 123
click at [65, 131] on div "Home 40 Scheduled Coaching Support Chat 5 Friends Activity 9 + Host" at bounding box center [79, 133] width 81 height 123
click at [165, 34] on span "Groups" at bounding box center [162, 35] width 20 height 7
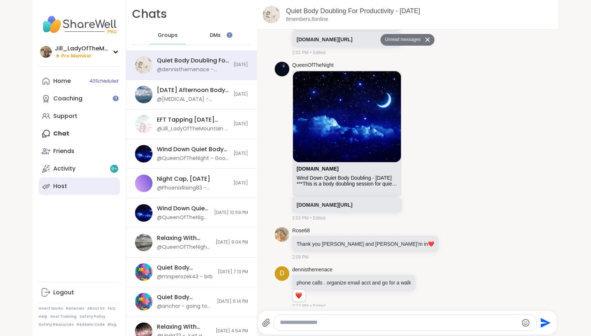
click at [82, 188] on link "Host" at bounding box center [79, 186] width 81 height 18
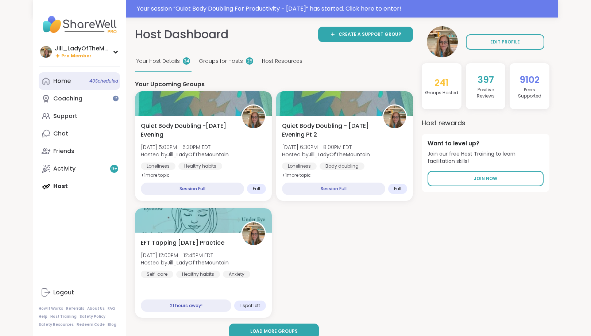
click at [65, 80] on div "Home 40 Scheduled" at bounding box center [62, 81] width 18 height 8
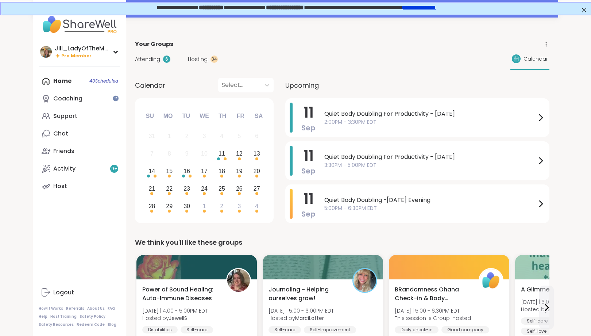
click at [153, 59] on span "Attending" at bounding box center [147, 59] width 25 height 8
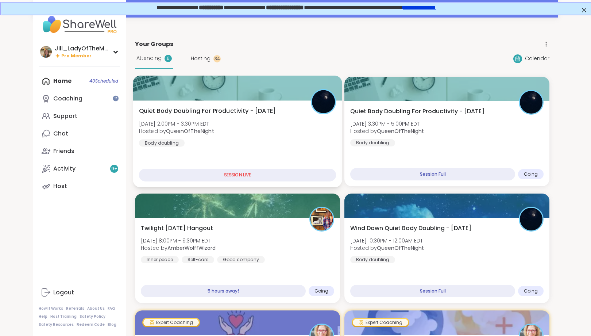
click at [266, 149] on div "Quiet Body Doubling For Productivity - Thursday Thu, Sep 11 | 2:00PM - 3:30PM E…" at bounding box center [237, 143] width 209 height 87
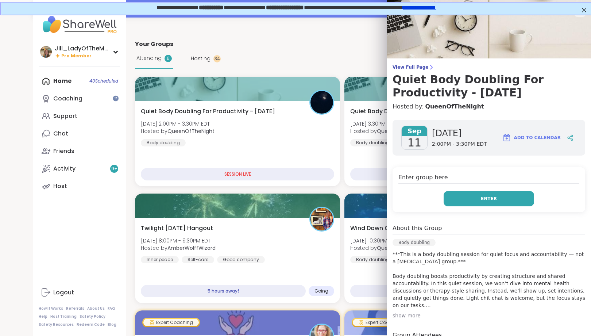
click at [476, 195] on button "Enter" at bounding box center [489, 198] width 91 height 15
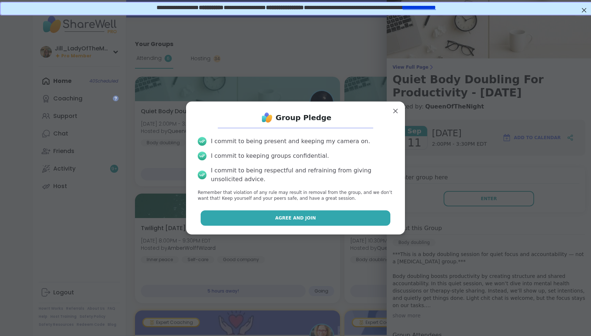
click at [339, 215] on button "Agree and Join" at bounding box center [296, 217] width 190 height 15
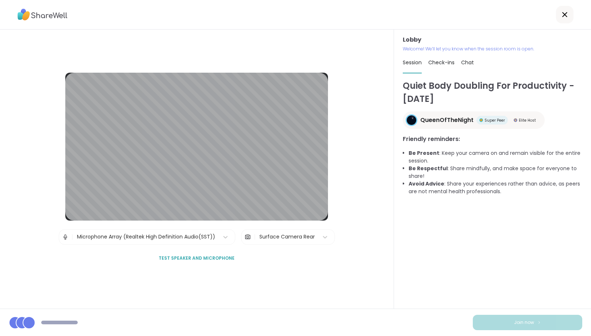
click at [584, 11] on div at bounding box center [295, 15] width 591 height 30
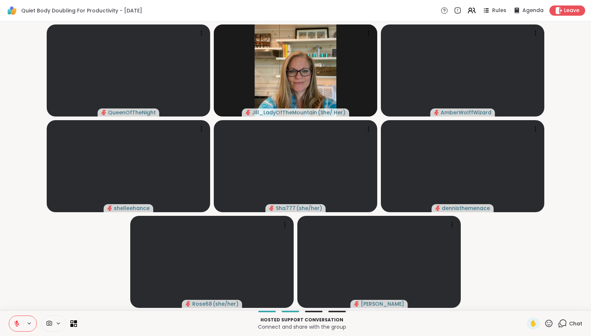
click at [565, 321] on icon at bounding box center [562, 323] width 9 height 9
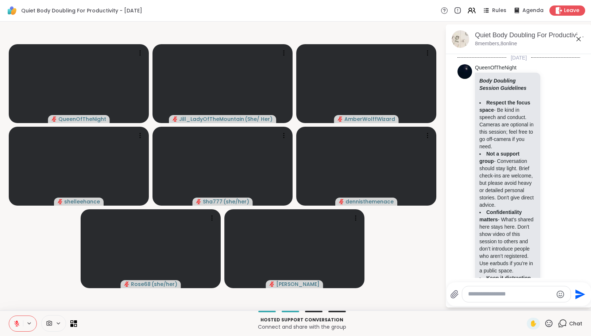
scroll to position [596, 0]
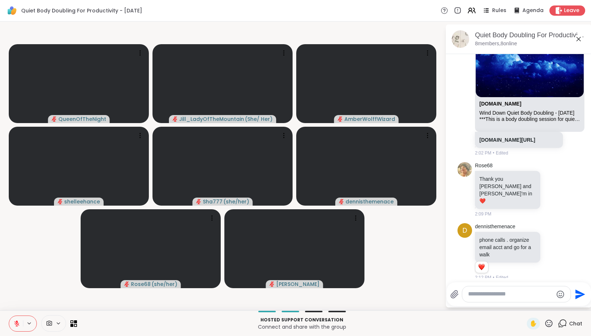
click at [55, 325] on span at bounding box center [49, 323] width 14 height 7
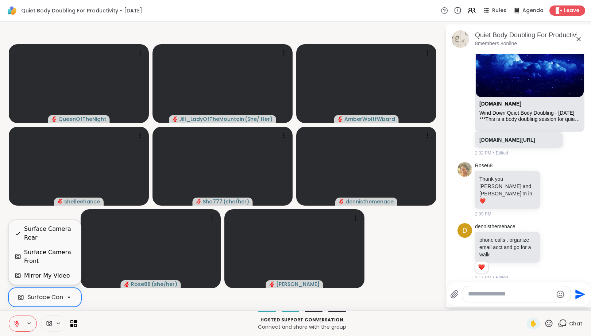
click at [67, 296] on icon at bounding box center [69, 297] width 7 height 7
click at [67, 252] on div "Surface Camera Front" at bounding box center [49, 257] width 51 height 18
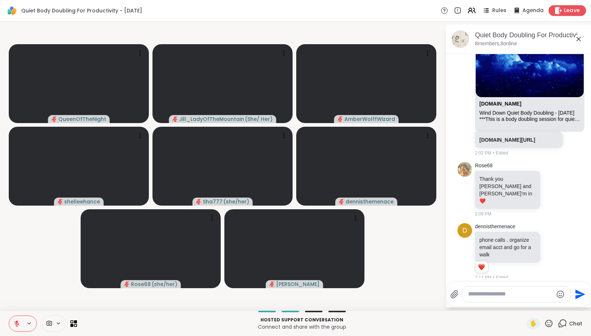
click at [561, 9] on icon at bounding box center [559, 11] width 8 height 8
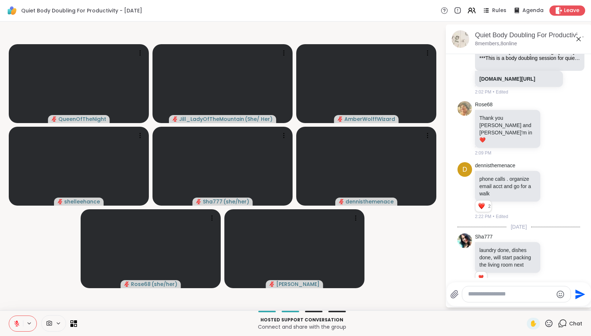
scroll to position [667, 0]
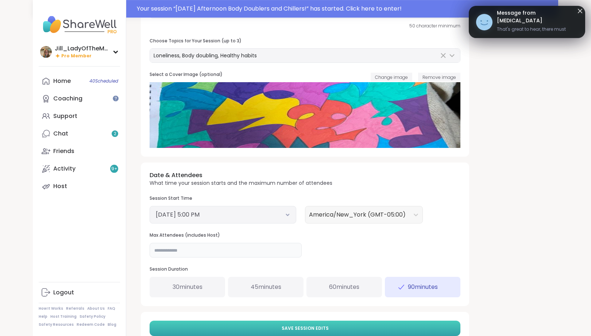
type input "**"
click at [310, 326] on span "Save Session Edits" at bounding box center [305, 328] width 47 height 7
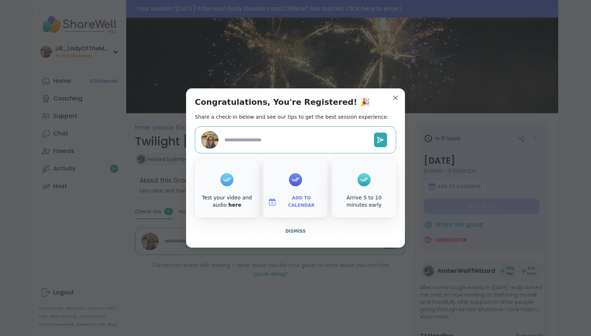
click at [289, 203] on span "Add to Calendar" at bounding box center [302, 202] width 44 height 14
click at [287, 139] on button "Google Calendar" at bounding box center [295, 136] width 55 height 16
type textarea "*"
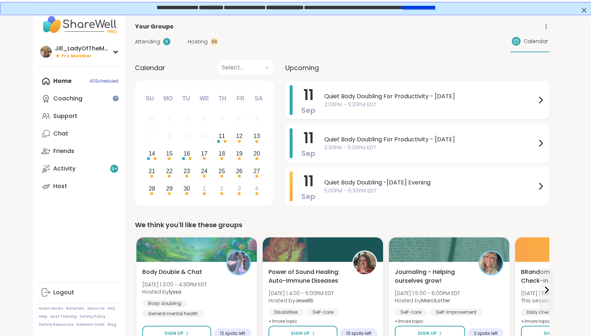
click at [398, 100] on span "Quiet Body Doubling For Productivity - [DATE]" at bounding box center [430, 96] width 212 height 9
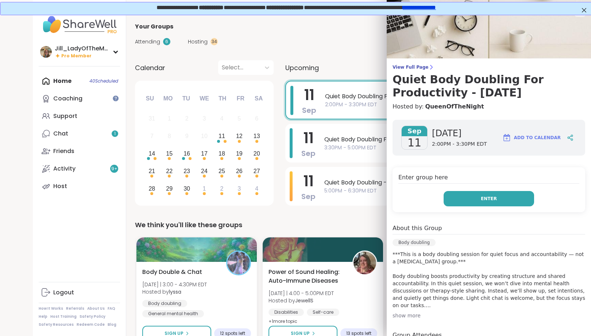
click at [482, 200] on button "Enter" at bounding box center [489, 198] width 91 height 15
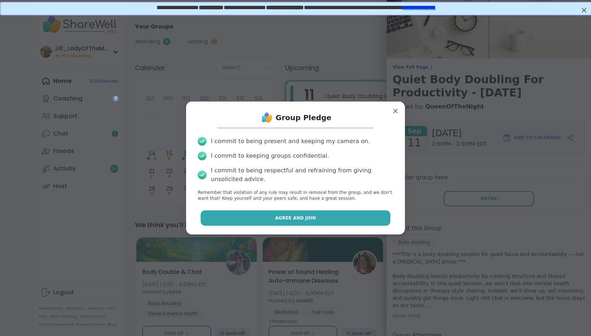
click at [342, 218] on button "Agree and Join" at bounding box center [296, 217] width 190 height 15
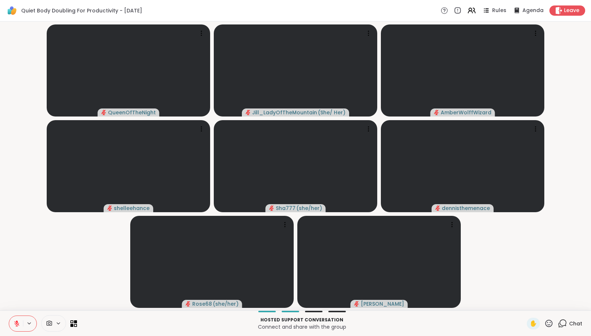
click at [57, 327] on div at bounding box center [53, 323] width 25 height 16
click at [68, 298] on icon at bounding box center [69, 297] width 7 height 7
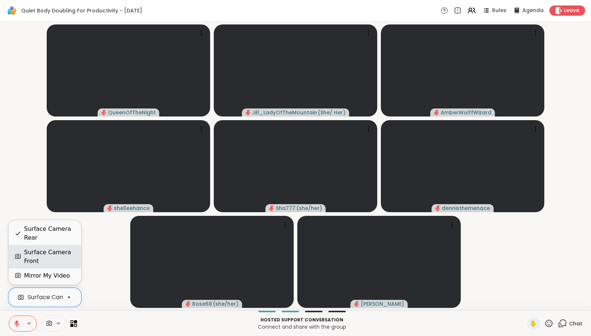
click at [69, 256] on div "Surface Camera Front" at bounding box center [49, 257] width 51 height 18
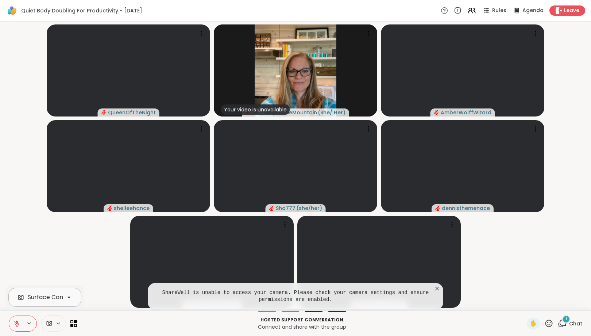
click at [65, 299] on div at bounding box center [69, 297] width 12 height 12
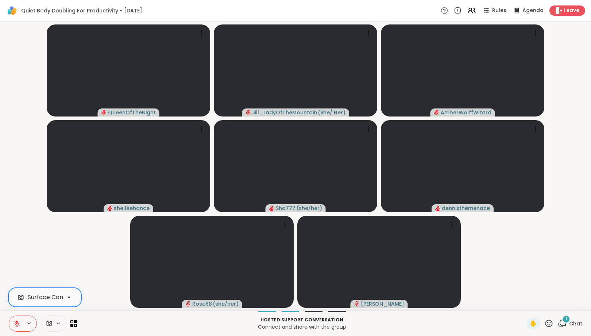
click at [565, 320] on div "1" at bounding box center [566, 319] width 8 height 8
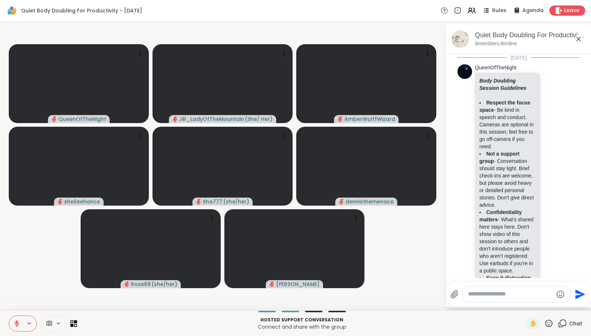
scroll to position [738, 0]
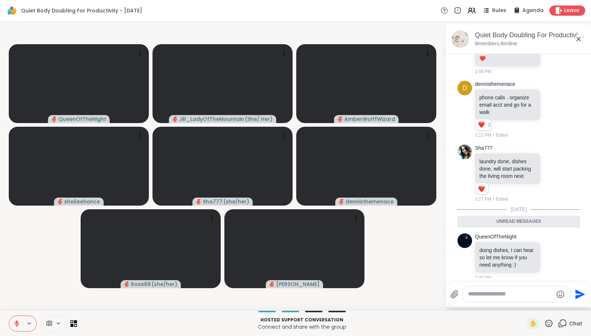
click at [508, 297] on textarea "Type your message" at bounding box center [510, 294] width 85 height 8
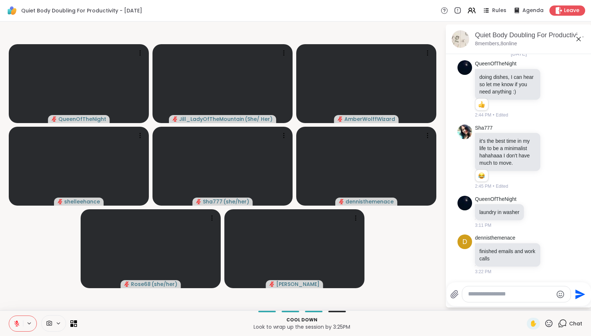
scroll to position [888, 0]
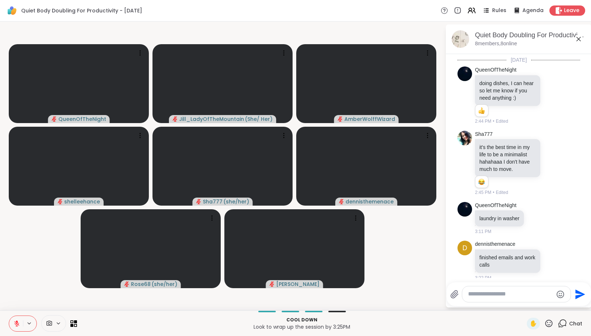
click at [476, 295] on textarea "Type your message" at bounding box center [510, 294] width 85 height 8
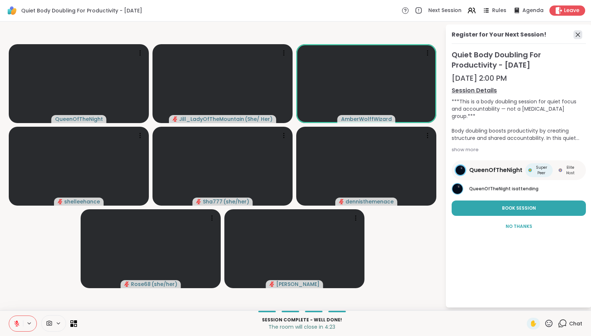
click at [579, 35] on icon at bounding box center [578, 34] width 4 height 4
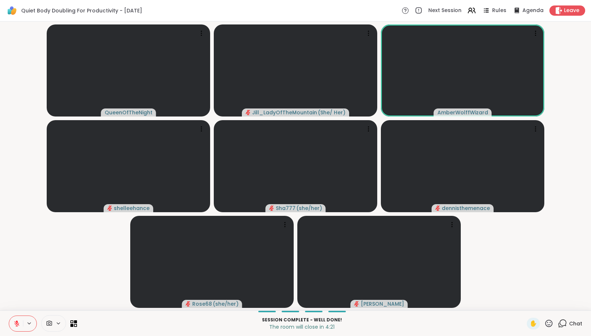
click at [562, 323] on icon at bounding box center [562, 323] width 9 height 9
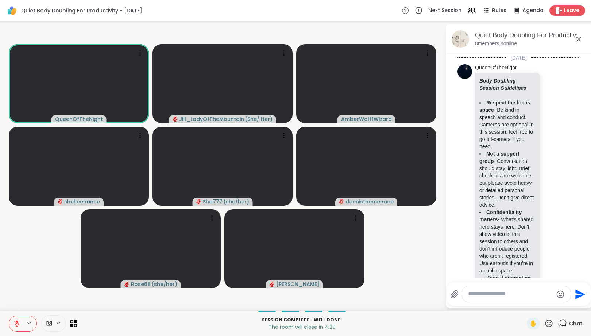
scroll to position [880, 0]
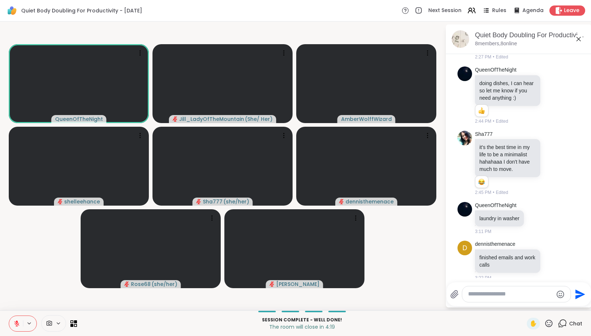
click at [509, 295] on textarea "Type your message" at bounding box center [510, 294] width 85 height 8
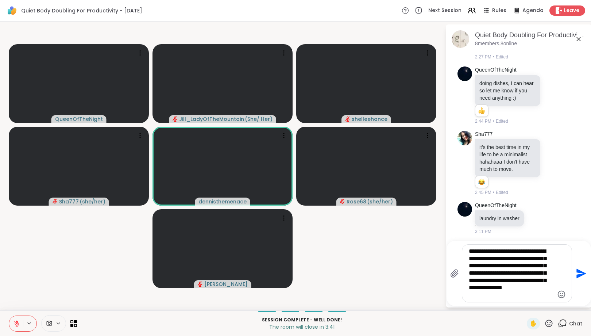
type textarea "**********"
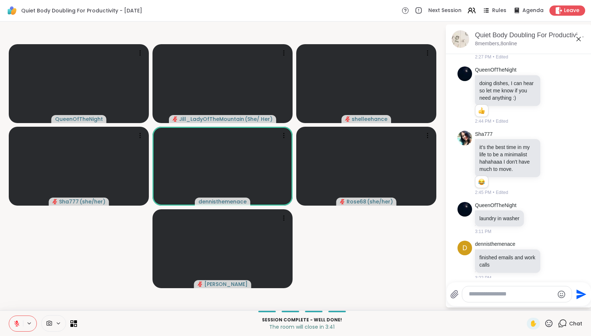
scroll to position [978, 0]
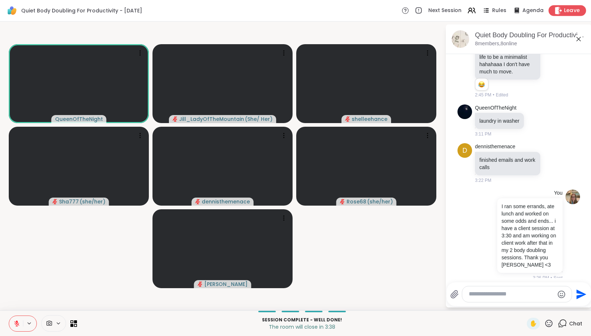
click at [571, 8] on span "Leave" at bounding box center [572, 11] width 16 height 8
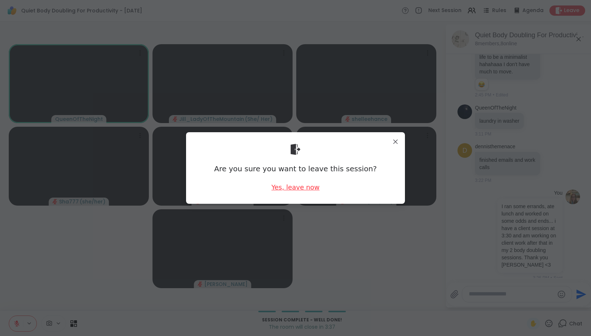
click at [301, 187] on div "Yes, leave now" at bounding box center [296, 186] width 48 height 9
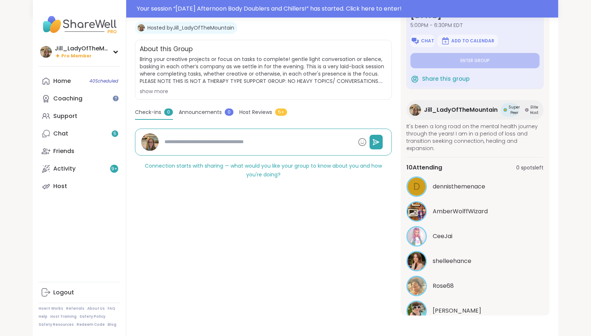
type textarea "*"
click at [87, 178] on link "Host" at bounding box center [79, 186] width 81 height 18
type textarea "*"
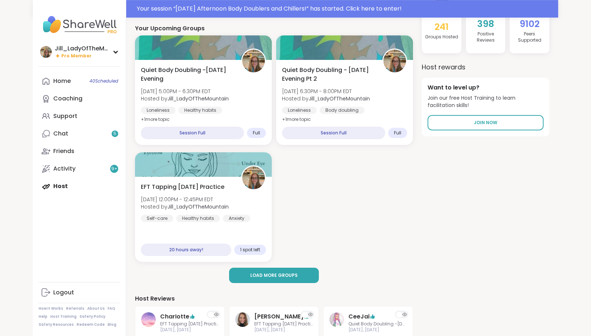
scroll to position [42, 0]
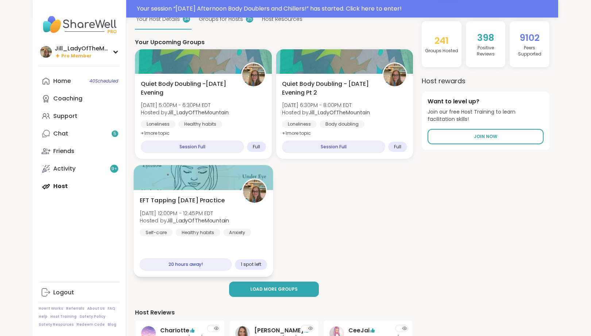
click at [212, 221] on b "Jill_LadyOfTheMountain" at bounding box center [198, 220] width 62 height 7
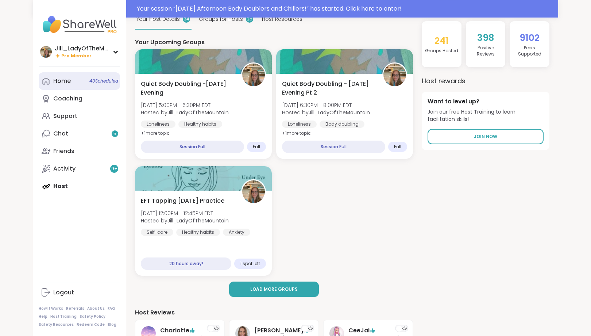
click at [92, 85] on link "Home 40 Scheduled" at bounding box center [79, 81] width 81 height 18
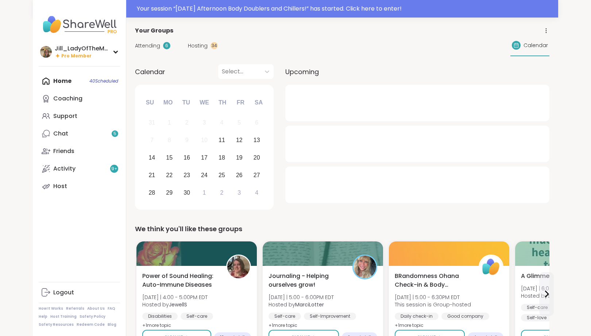
click at [156, 44] on span "Attending" at bounding box center [147, 46] width 25 height 8
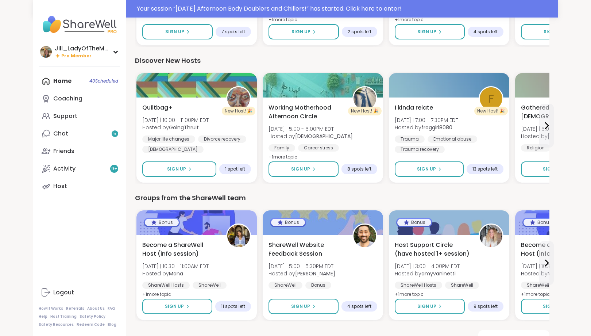
scroll to position [1065, 0]
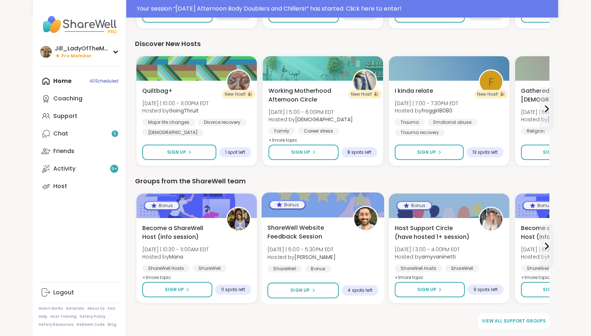
click at [347, 269] on div "ShareWell Website Feedback Session [DATE] | 5:00 - 5:30PM EDT Hosted by [PERSON…" at bounding box center [323, 247] width 111 height 49
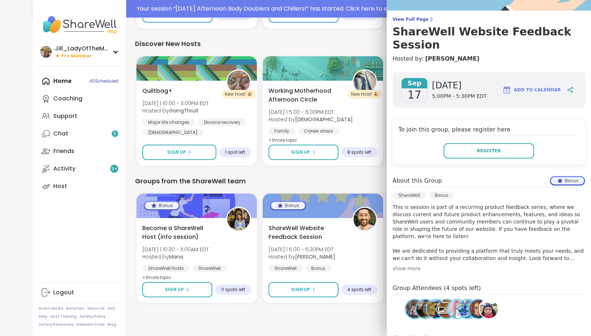
scroll to position [0, 0]
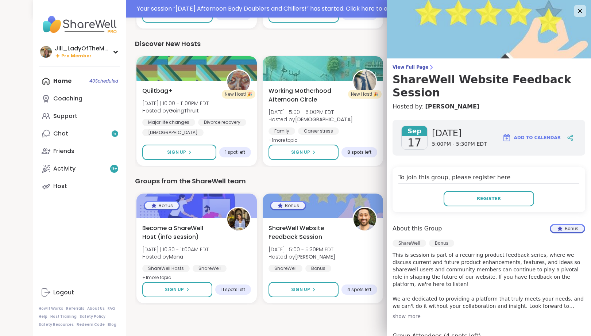
click at [579, 11] on icon at bounding box center [580, 10] width 9 height 9
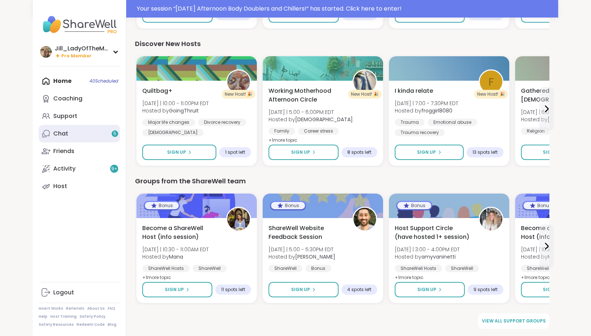
click at [96, 137] on link "Chat 5" at bounding box center [79, 134] width 81 height 18
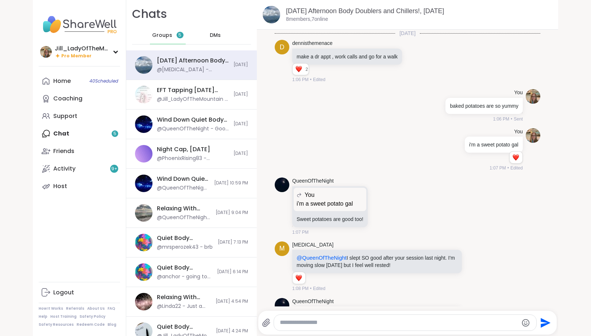
scroll to position [624, 0]
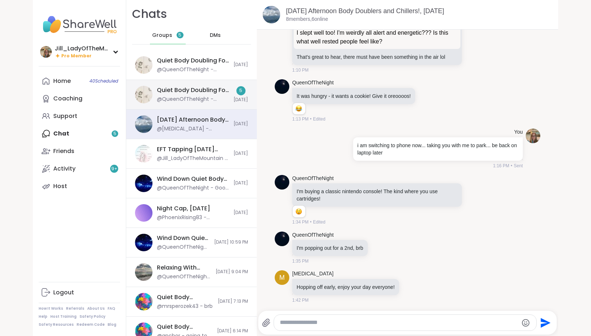
click at [209, 100] on div "@QueenOfTheNight - Thanks for coming and sorry for missing introductions!" at bounding box center [193, 99] width 72 height 7
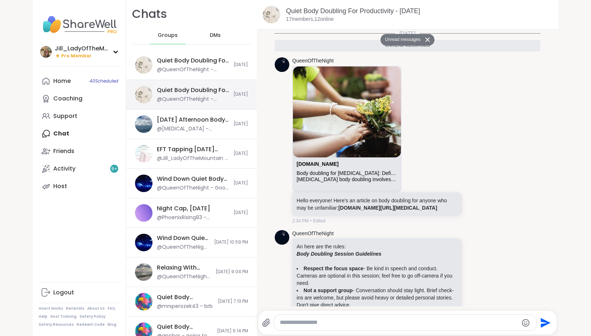
scroll to position [312, 0]
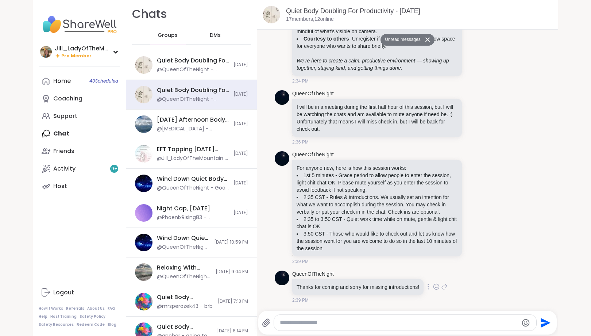
click at [437, 288] on icon at bounding box center [436, 286] width 7 height 7
click at [381, 274] on div "Select Reaction: Heart" at bounding box center [378, 275] width 7 height 7
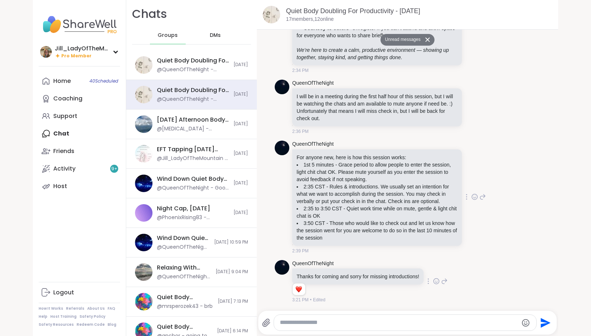
click at [473, 196] on icon at bounding box center [475, 196] width 7 height 7
click at [415, 182] on div "Select Reaction: Heart" at bounding box center [416, 185] width 7 height 7
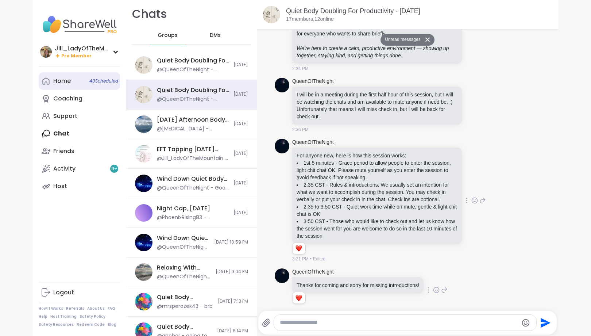
click at [82, 77] on link "Home 40 Scheduled" at bounding box center [79, 81] width 81 height 18
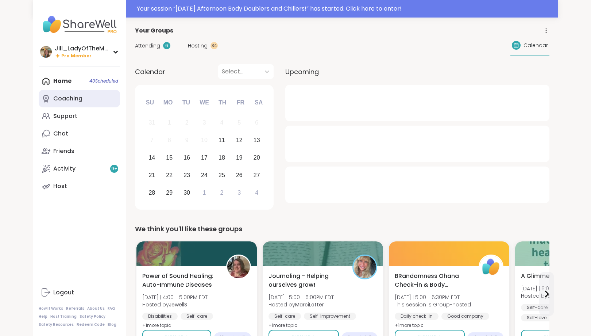
click at [83, 100] on link "Coaching" at bounding box center [79, 99] width 81 height 18
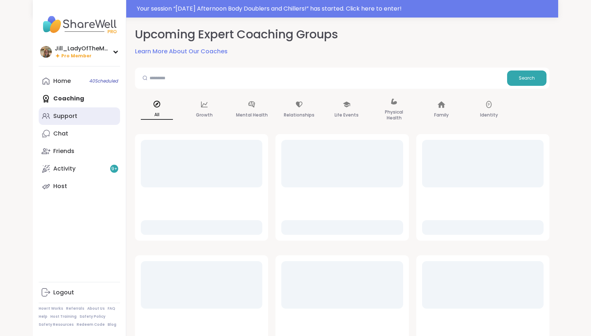
click at [77, 117] on div "Support" at bounding box center [65, 116] width 24 height 8
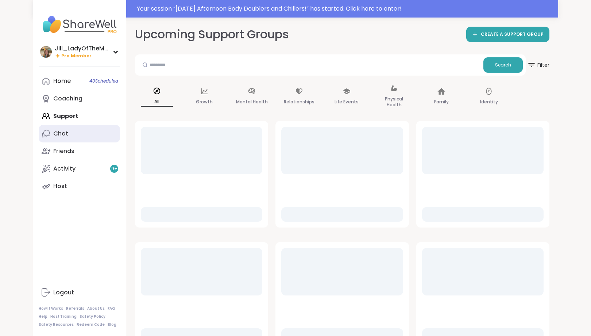
click at [70, 136] on link "Chat" at bounding box center [79, 134] width 81 height 18
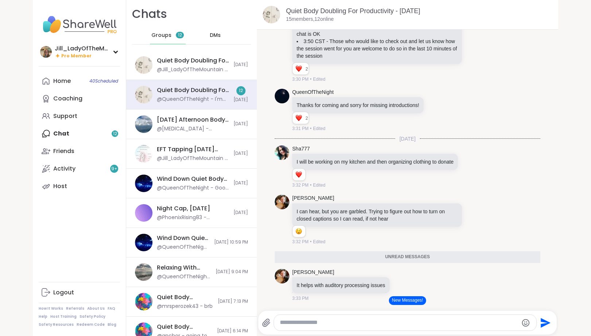
scroll to position [665, 0]
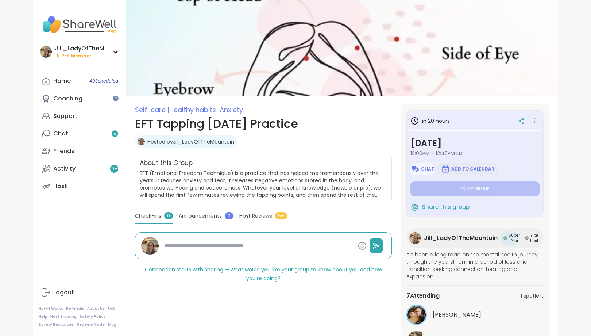
click at [482, 168] on span "Add to Calendar" at bounding box center [472, 169] width 43 height 6
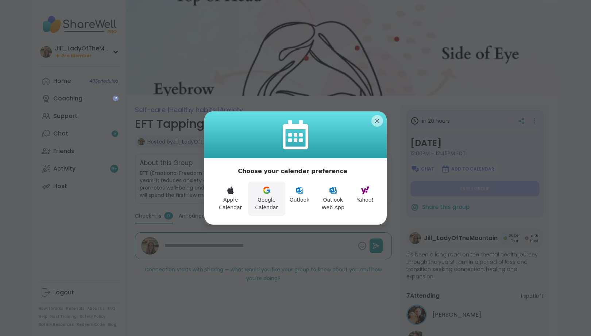
click at [268, 195] on button "Google Calendar" at bounding box center [266, 198] width 37 height 34
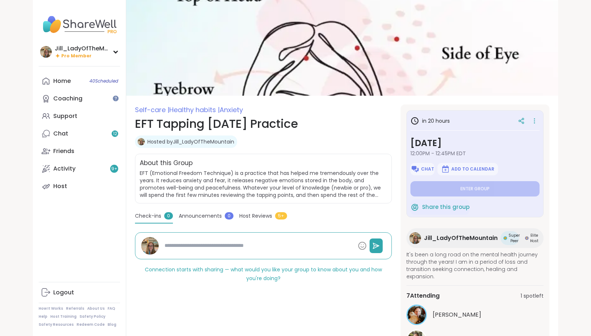
type textarea "*"
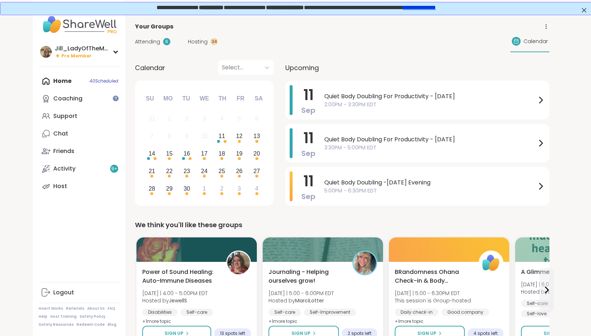
click at [150, 42] on span "Attending" at bounding box center [147, 42] width 25 height 8
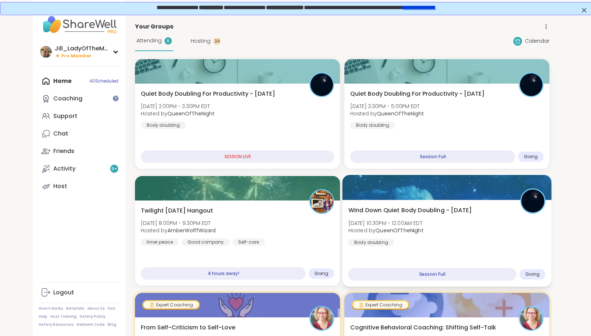
click at [447, 238] on div "Wind Down Quiet Body Doubling - Thursday Thu, Sep 11 | 10:30PM - 12:00AM EDT Ho…" at bounding box center [447, 226] width 197 height 40
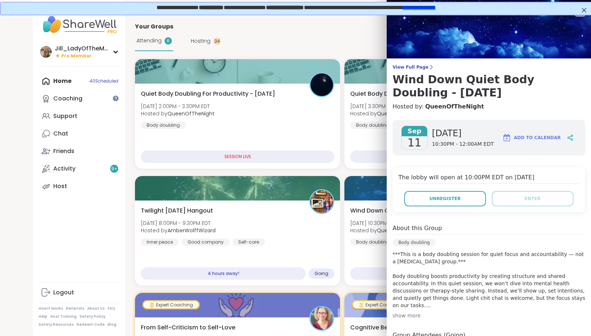
click at [511, 139] on img at bounding box center [507, 137] width 9 height 9
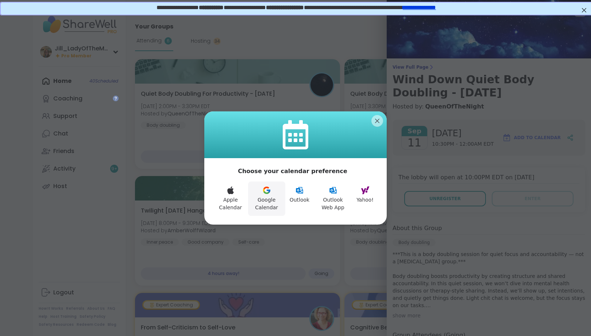
click at [267, 192] on icon at bounding box center [266, 192] width 6 height 3
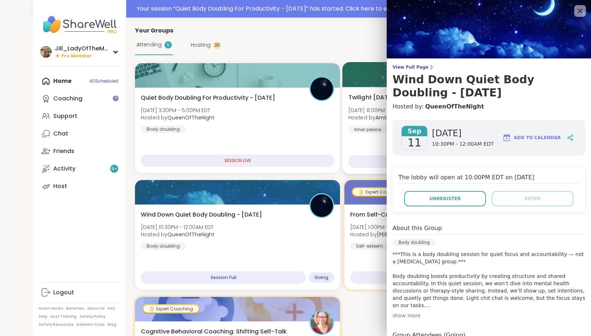
click at [365, 107] on span "Thu, Sep 11 | 8:00PM - 9:30PM EDT" at bounding box center [387, 109] width 76 height 7
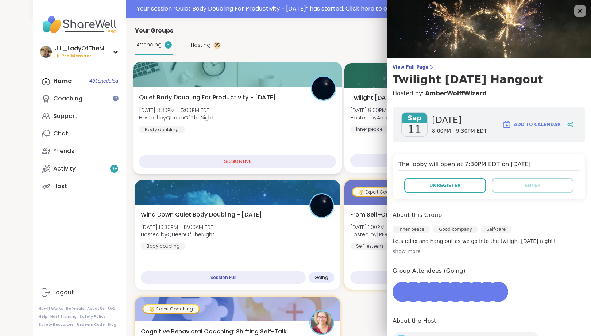
click at [261, 95] on span "Quiet Body Doubling For Productivity - Thursday" at bounding box center [207, 97] width 137 height 9
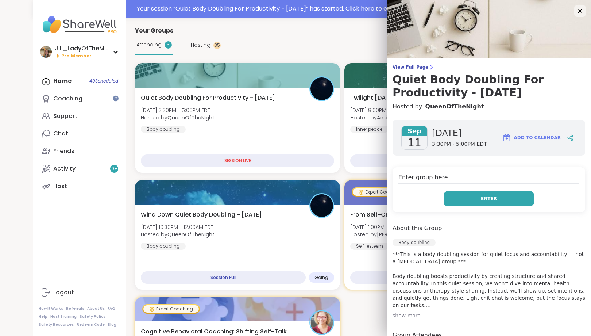
click at [467, 198] on button "Enter" at bounding box center [489, 198] width 91 height 15
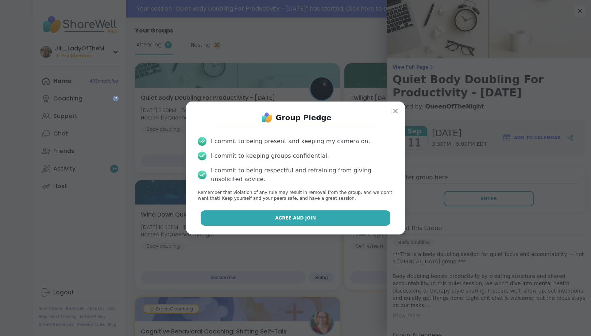
click at [326, 213] on button "Agree and Join" at bounding box center [296, 217] width 190 height 15
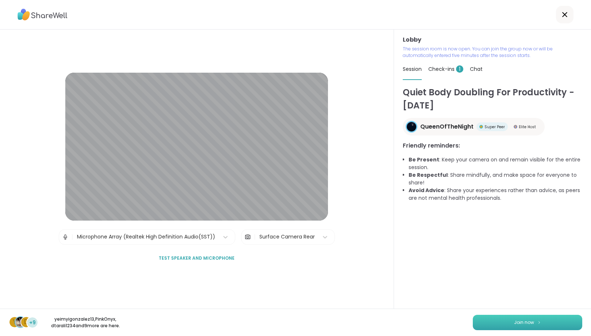
click at [501, 326] on button "Join now" at bounding box center [527, 322] width 109 height 15
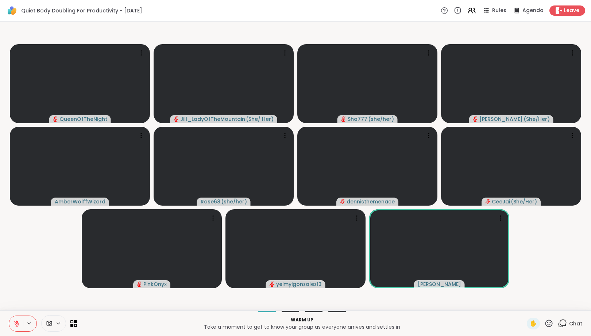
click at [59, 322] on icon at bounding box center [58, 323] width 6 height 6
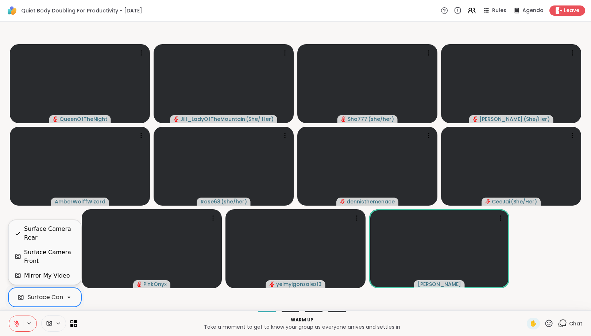
click at [68, 300] on icon at bounding box center [69, 297] width 7 height 7
click at [54, 249] on div "Surface Camera Front" at bounding box center [49, 257] width 51 height 18
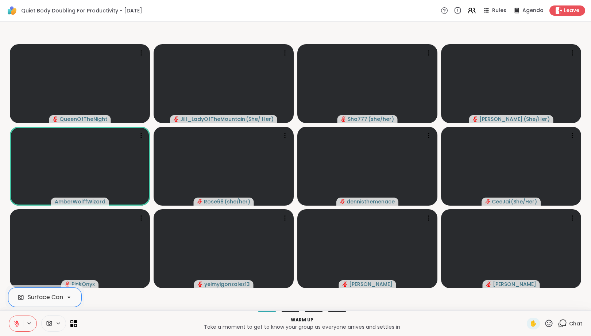
click at [563, 325] on icon at bounding box center [562, 323] width 9 height 9
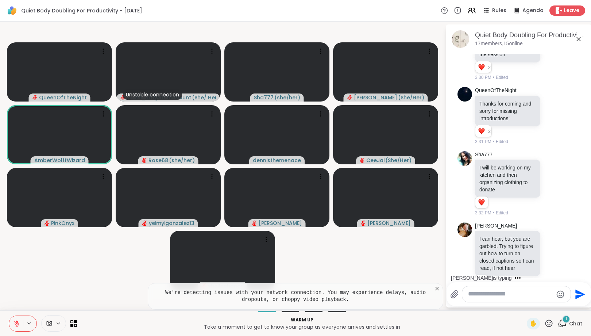
scroll to position [951, 0]
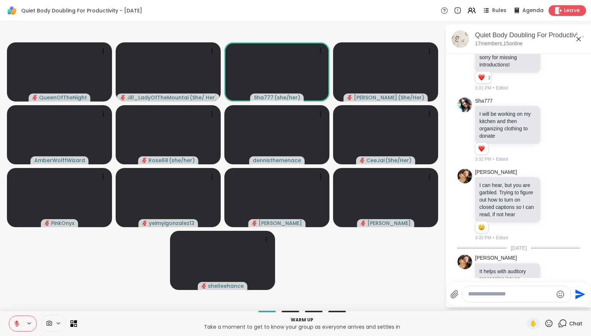
click at [572, 12] on span "Leave" at bounding box center [572, 11] width 16 height 8
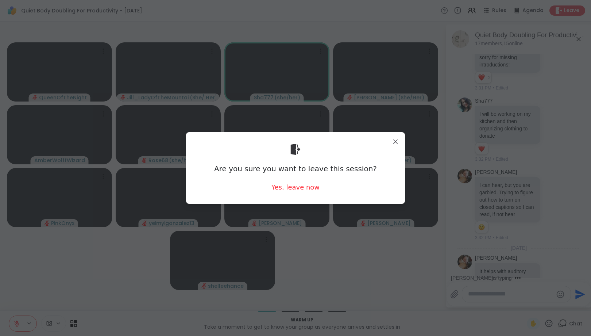
click at [289, 186] on div "Yes, leave now" at bounding box center [296, 186] width 48 height 9
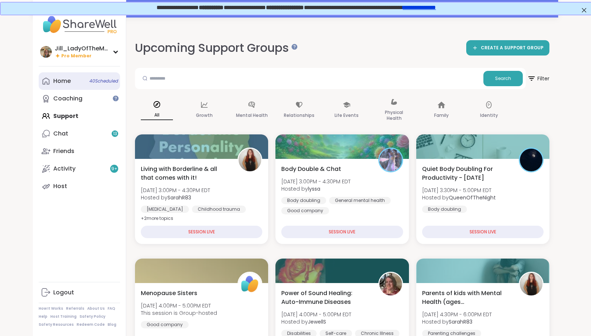
click at [100, 86] on link "Home 40 Scheduled" at bounding box center [79, 81] width 81 height 18
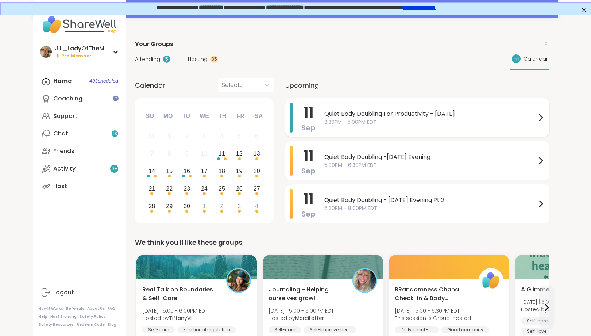
click at [362, 117] on span "Quiet Body Doubling For Productivity - Thursday" at bounding box center [430, 113] width 212 height 9
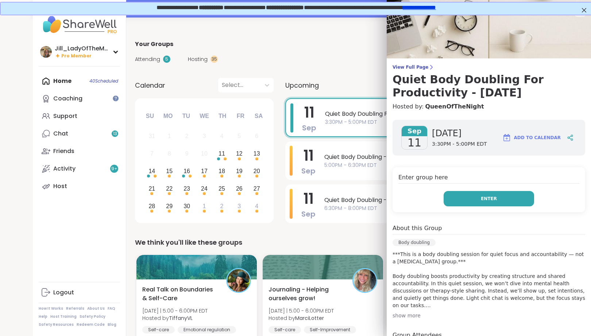
click at [471, 195] on button "Enter" at bounding box center [489, 198] width 91 height 15
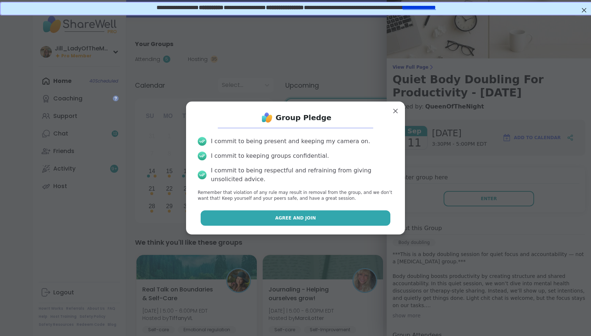
click at [328, 215] on button "Agree and Join" at bounding box center [296, 217] width 190 height 15
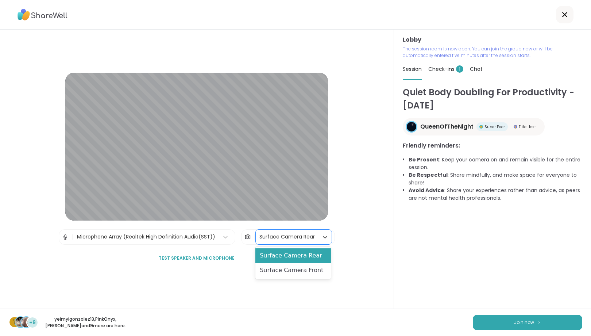
click at [293, 239] on div "Surface Camera Rear" at bounding box center [286, 237] width 55 height 8
click at [290, 272] on div "Surface Camera Front" at bounding box center [293, 270] width 76 height 15
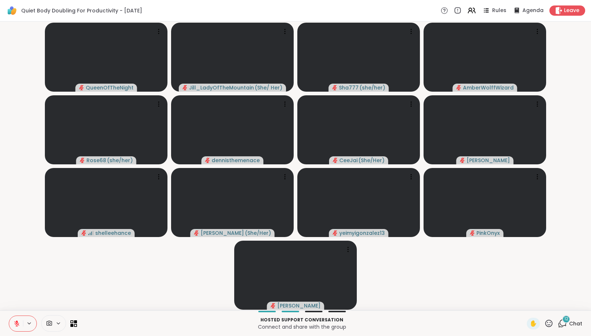
click at [58, 324] on icon at bounding box center [58, 323] width 6 height 6
click at [71, 299] on icon at bounding box center [69, 297] width 7 height 7
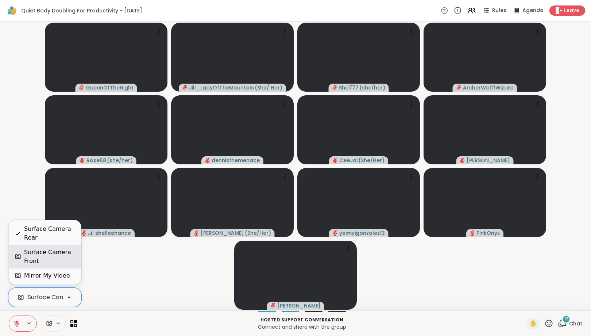
click at [64, 264] on div "Surface Camera Front" at bounding box center [49, 257] width 51 height 18
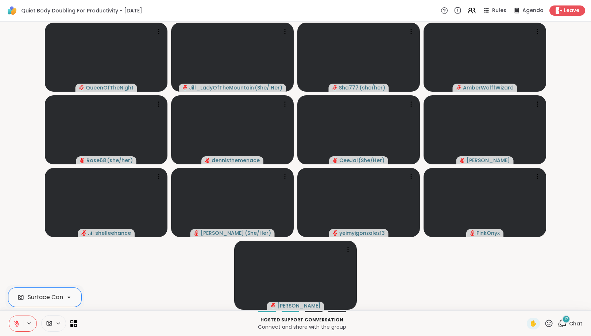
click at [563, 319] on icon at bounding box center [562, 323] width 9 height 9
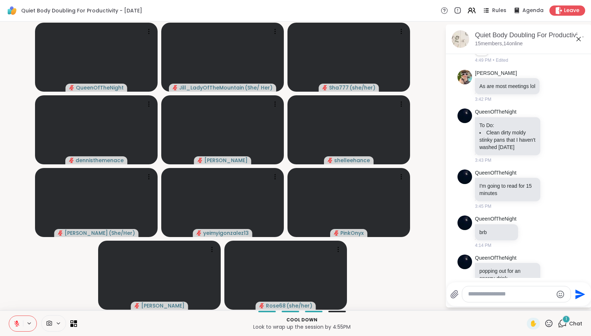
scroll to position [1773, 0]
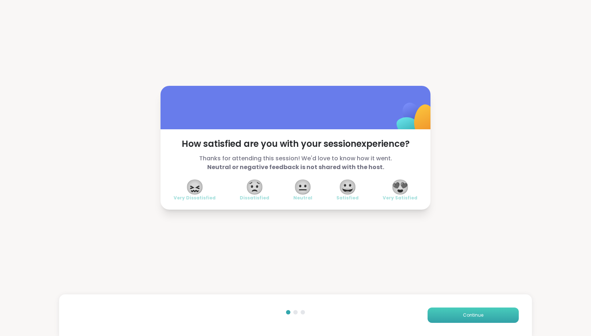
click at [472, 316] on span "Continue" at bounding box center [473, 315] width 20 height 7
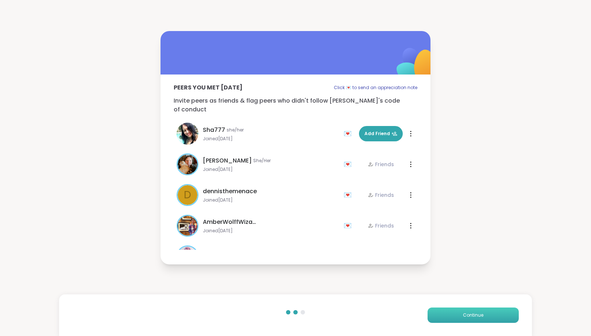
click at [456, 318] on button "Continue" at bounding box center [473, 314] width 91 height 15
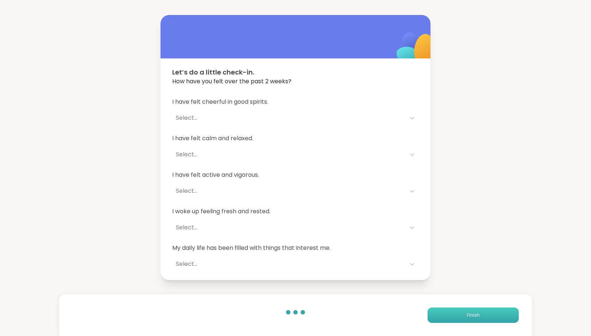
click at [456, 318] on button "Finish" at bounding box center [473, 314] width 91 height 15
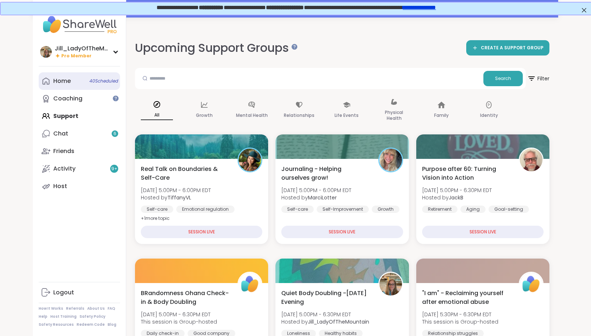
click at [82, 82] on link "Home 40 Scheduled" at bounding box center [79, 81] width 81 height 18
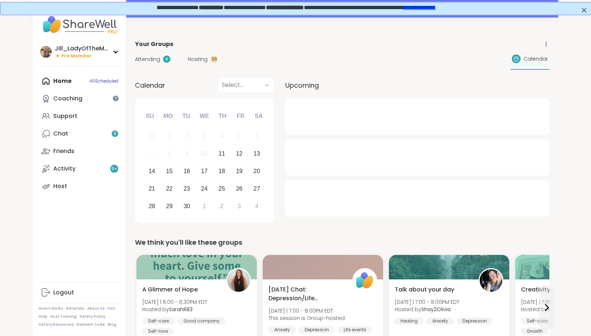
click at [202, 58] on span "Hosting" at bounding box center [198, 59] width 20 height 8
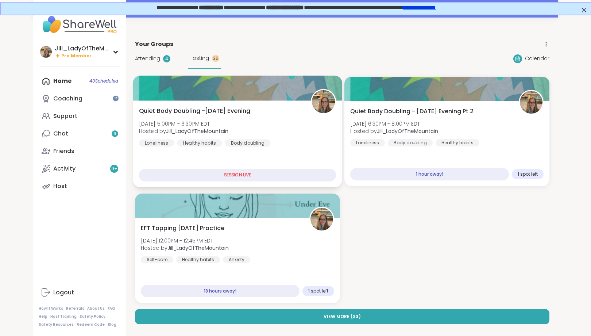
click at [293, 136] on div "Quiet Body Doubling -Thursday Evening Thu, Sep 11 | 5:00PM - 6:30PM EDT Hosted …" at bounding box center [237, 127] width 197 height 40
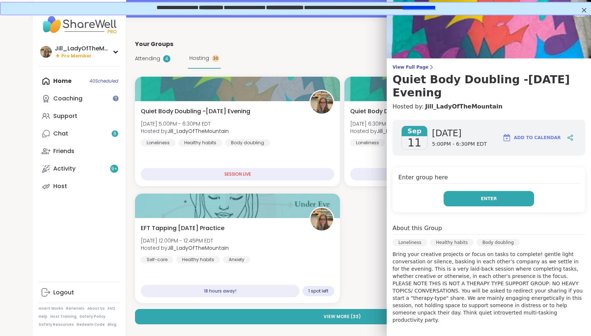
click at [475, 197] on button "Enter" at bounding box center [489, 198] width 91 height 15
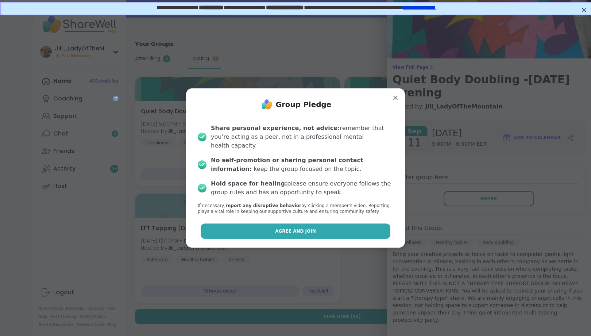
click at [349, 224] on button "Agree and Join" at bounding box center [296, 230] width 190 height 15
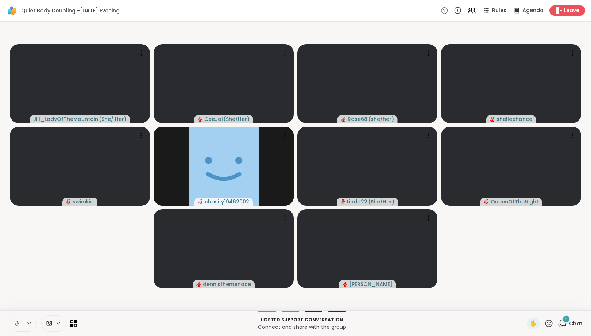
click at [564, 320] on div "5" at bounding box center [566, 319] width 8 height 8
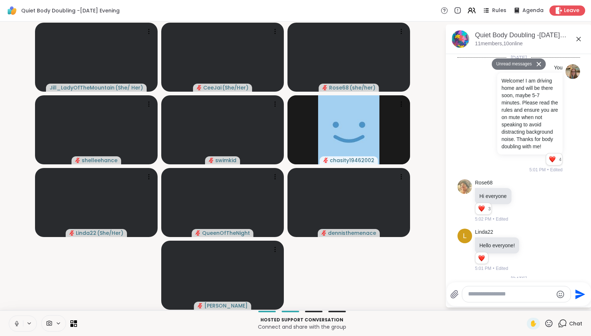
scroll to position [317, 0]
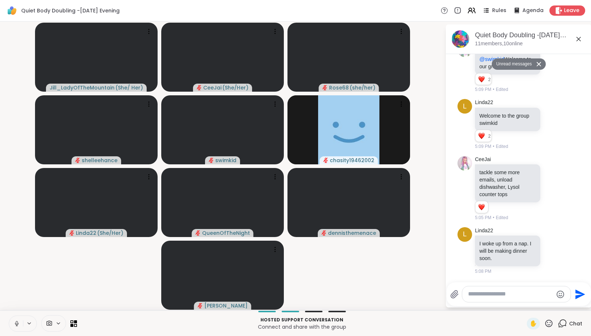
click at [47, 321] on icon at bounding box center [49, 323] width 7 height 7
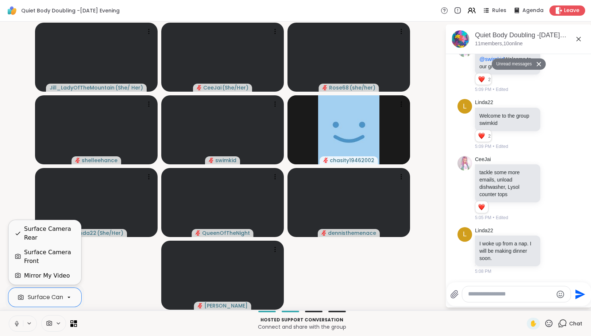
drag, startPoint x: 63, startPoint y: 297, endPoint x: 93, endPoint y: 286, distance: 32.7
click at [64, 297] on div "Surface Camera Rear" at bounding box center [44, 297] width 73 height 19
click at [65, 262] on div "Surface Camera Front" at bounding box center [49, 257] width 51 height 18
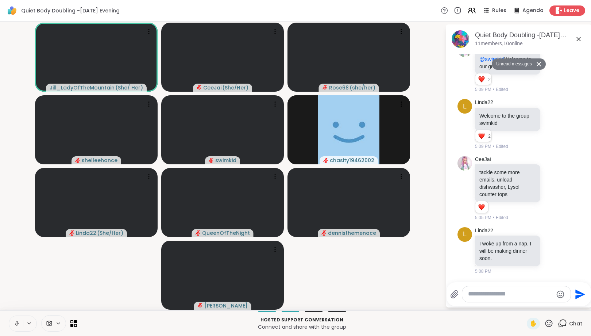
click at [490, 295] on textarea "Type your message" at bounding box center [510, 294] width 85 height 8
type textarea "**********"
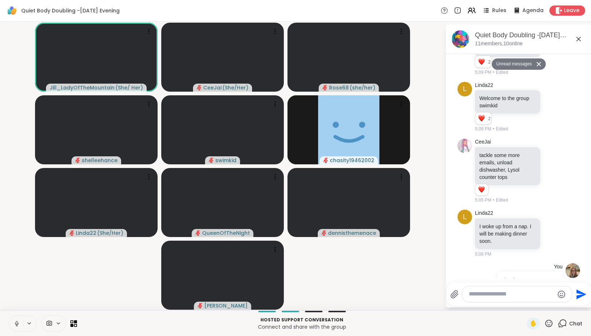
scroll to position [360, 0]
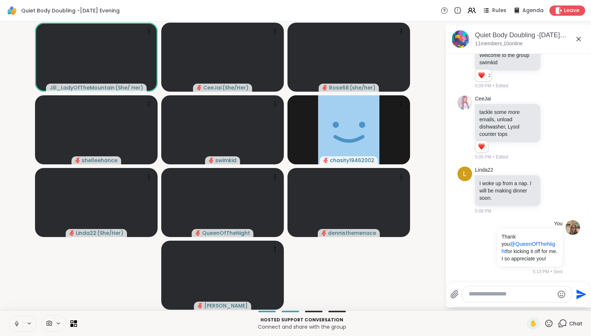
click at [19, 322] on icon at bounding box center [17, 323] width 7 height 7
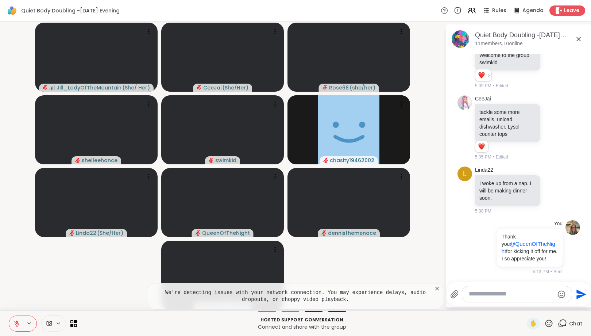
click at [438, 288] on icon at bounding box center [437, 288] width 7 height 7
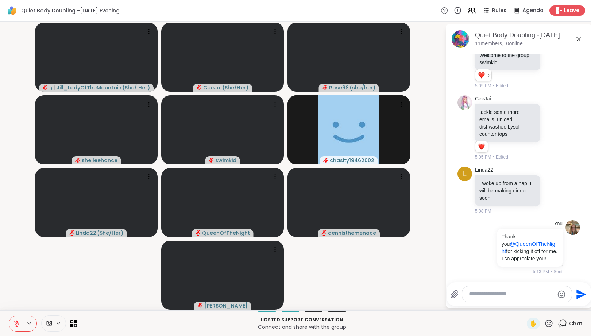
click at [502, 291] on textarea "Type your message" at bounding box center [511, 294] width 85 height 8
type textarea "**********"
click at [502, 291] on textarea "**********" at bounding box center [511, 294] width 85 height 8
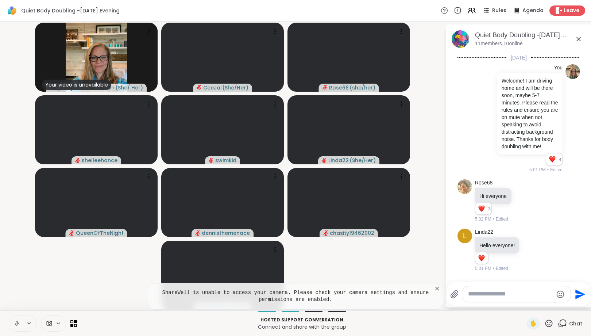
scroll to position [413, 0]
